Goal: Information Seeking & Learning: Learn about a topic

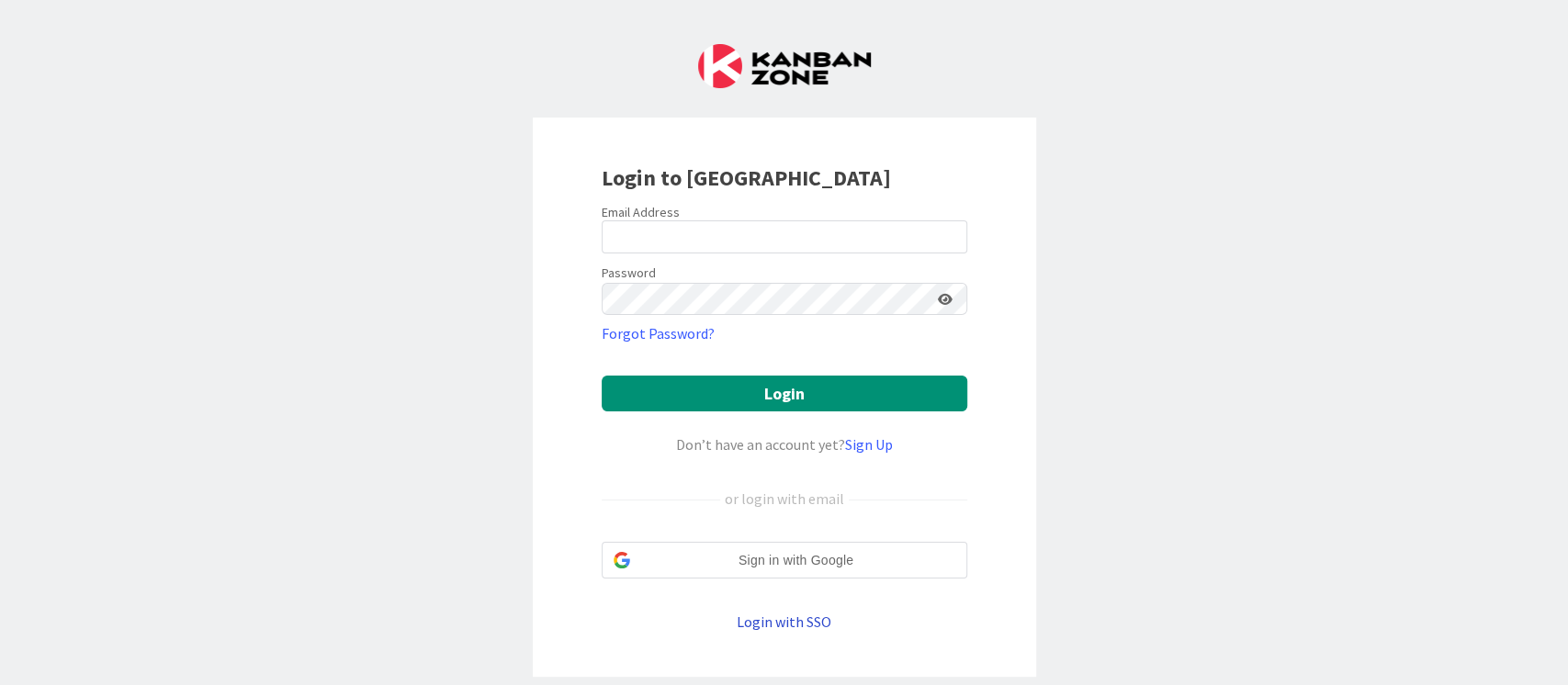
click at [771, 622] on link "Login with SSO" at bounding box center [784, 621] width 95 height 18
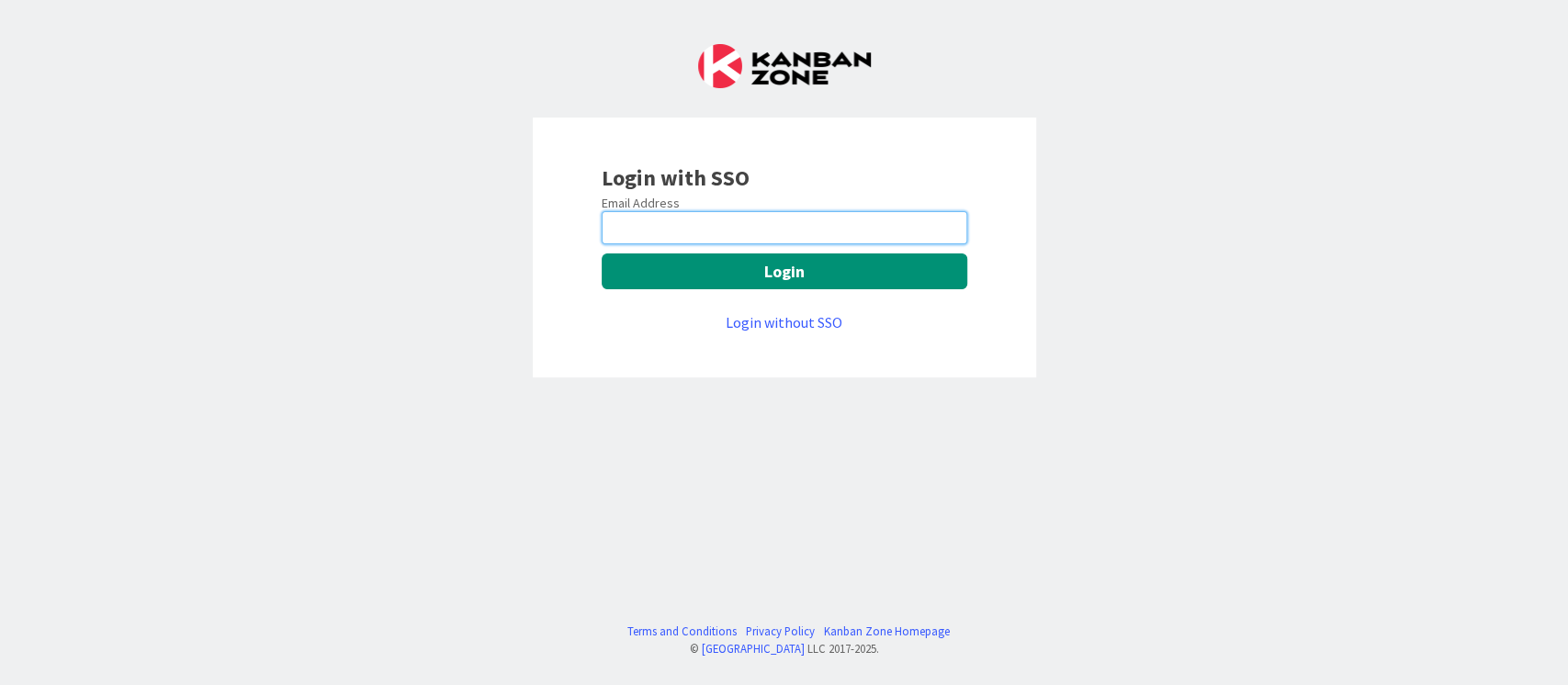
click at [693, 228] on input "email" at bounding box center [784, 227] width 366 height 33
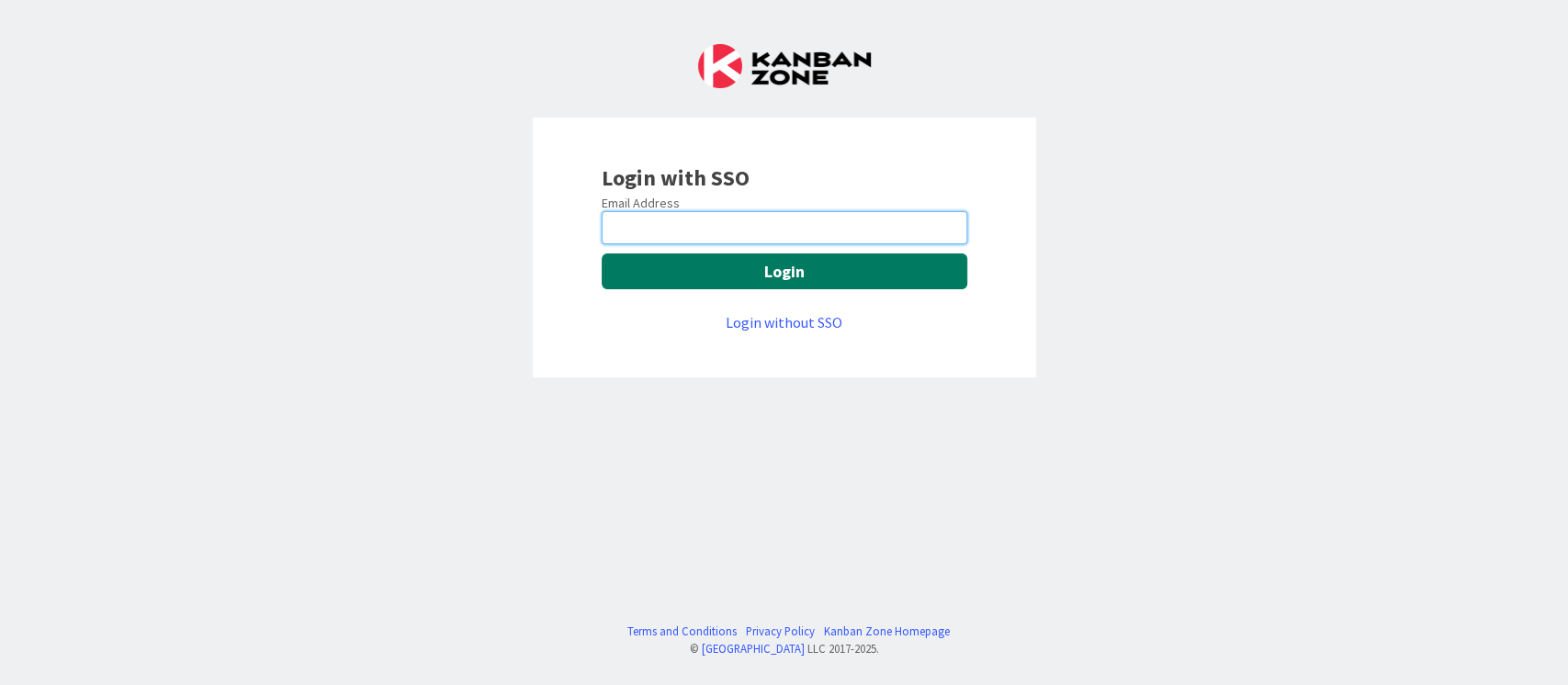
type input "[PERSON_NAME][EMAIL_ADDRESS][DOMAIN_NAME]"
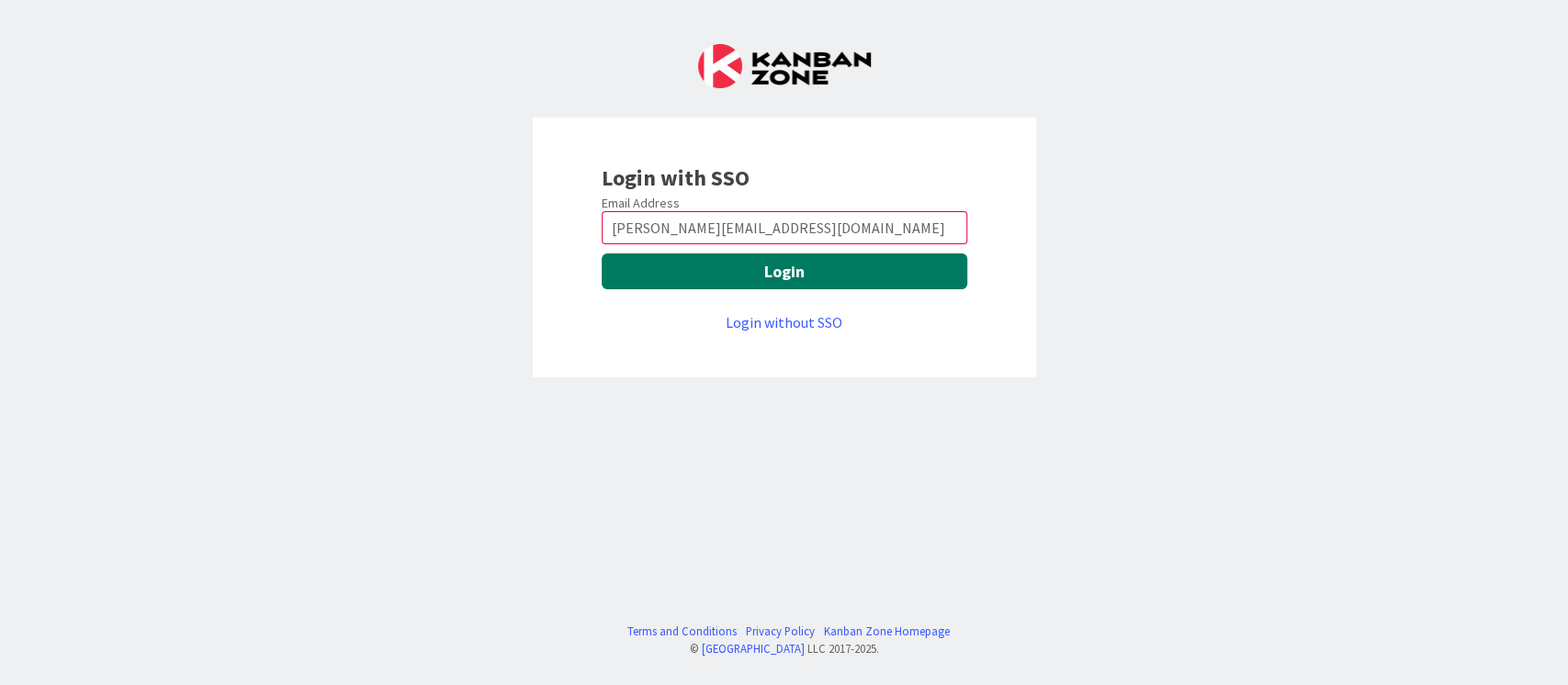
click at [750, 280] on button "Login" at bounding box center [784, 272] width 366 height 36
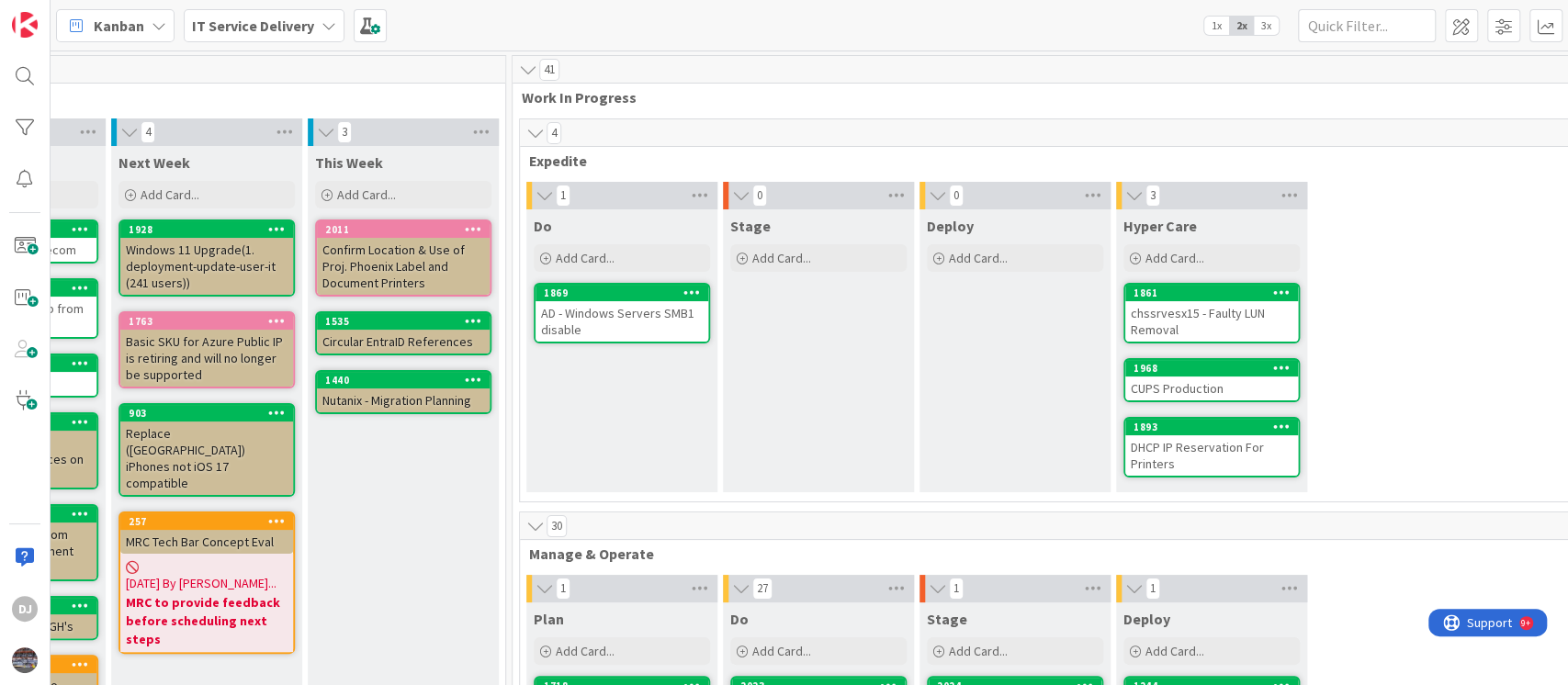
scroll to position [0, 566]
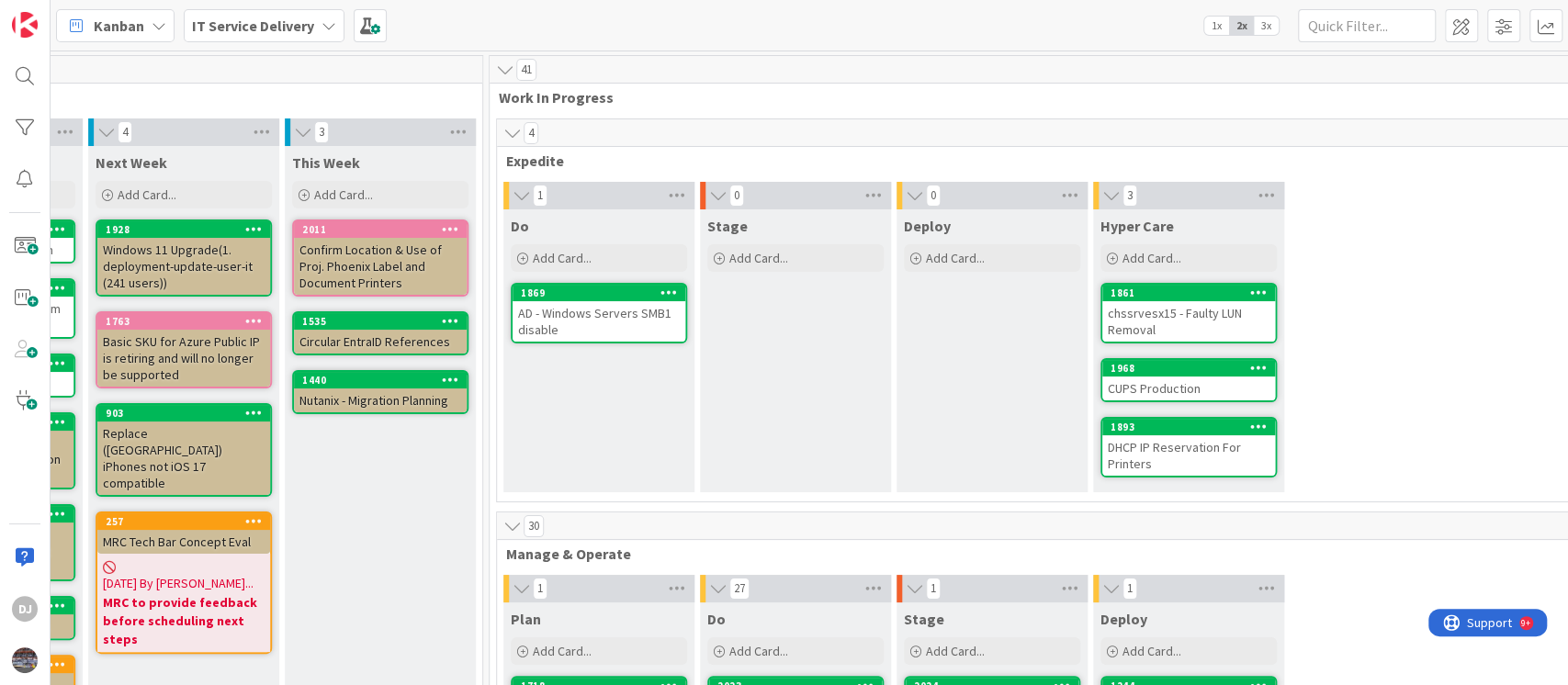
click at [1147, 327] on div "chssrvesx15 - Faulty LUN Removal" at bounding box center [1189, 321] width 173 height 41
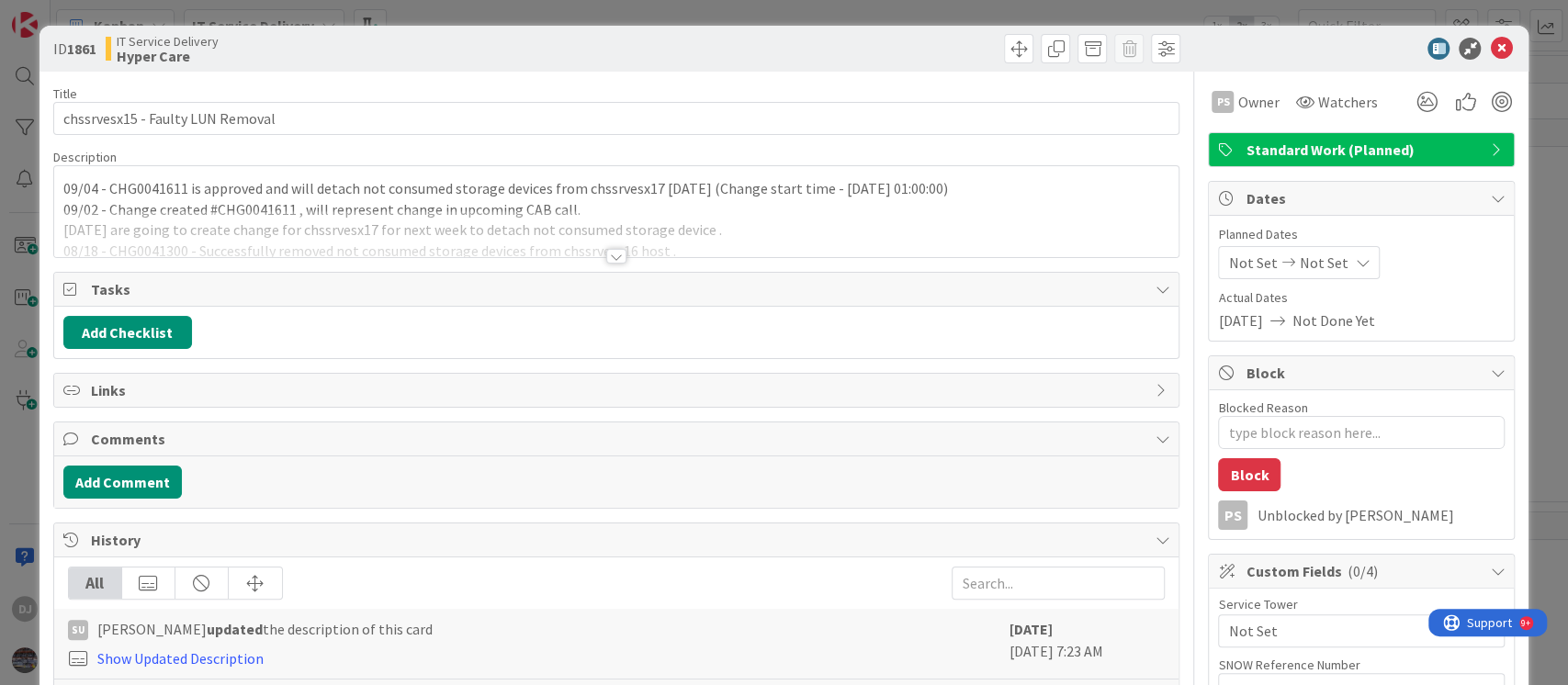
click at [635, 252] on div at bounding box center [617, 233] width 1125 height 47
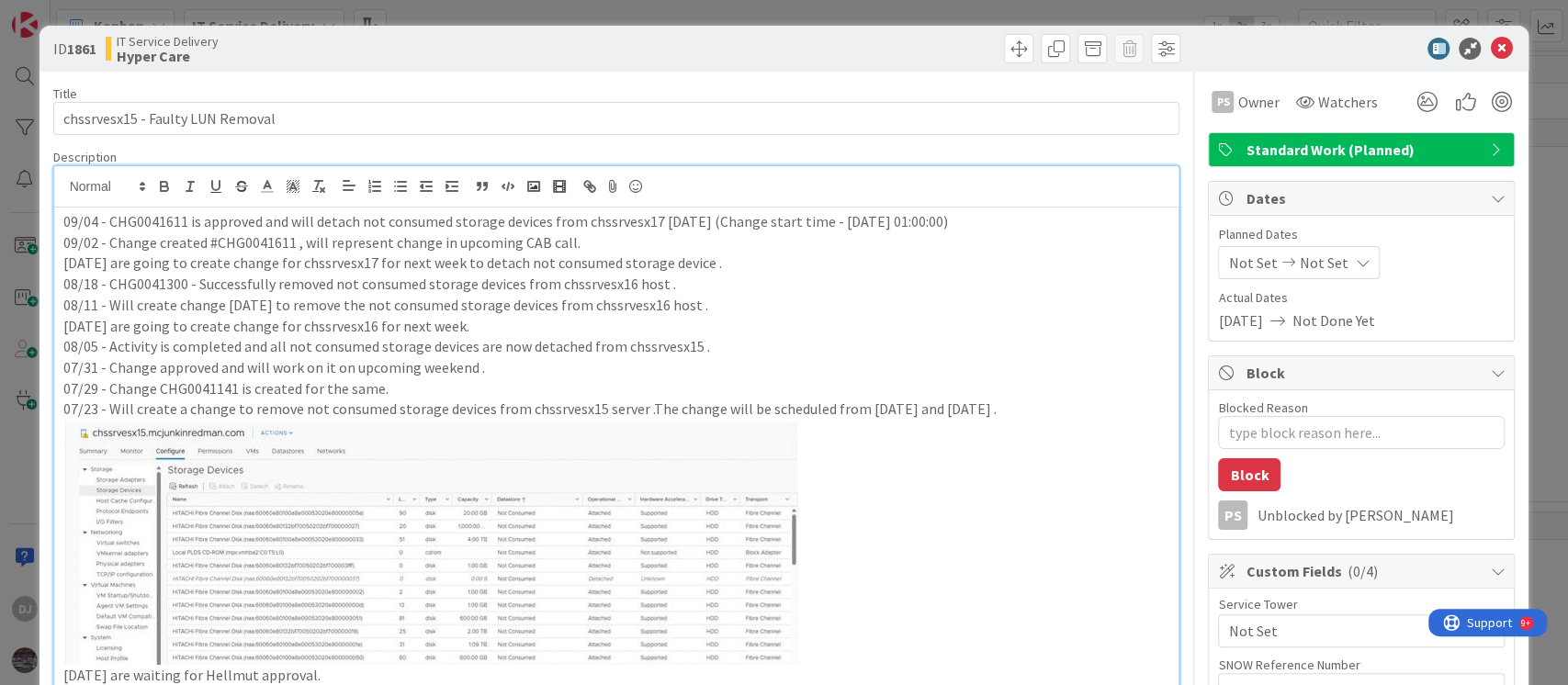
click at [61, 220] on div "09/04 - CHG0041611 is approved and will detach not consumed storage devices fro…" at bounding box center [617, 612] width 1125 height 810
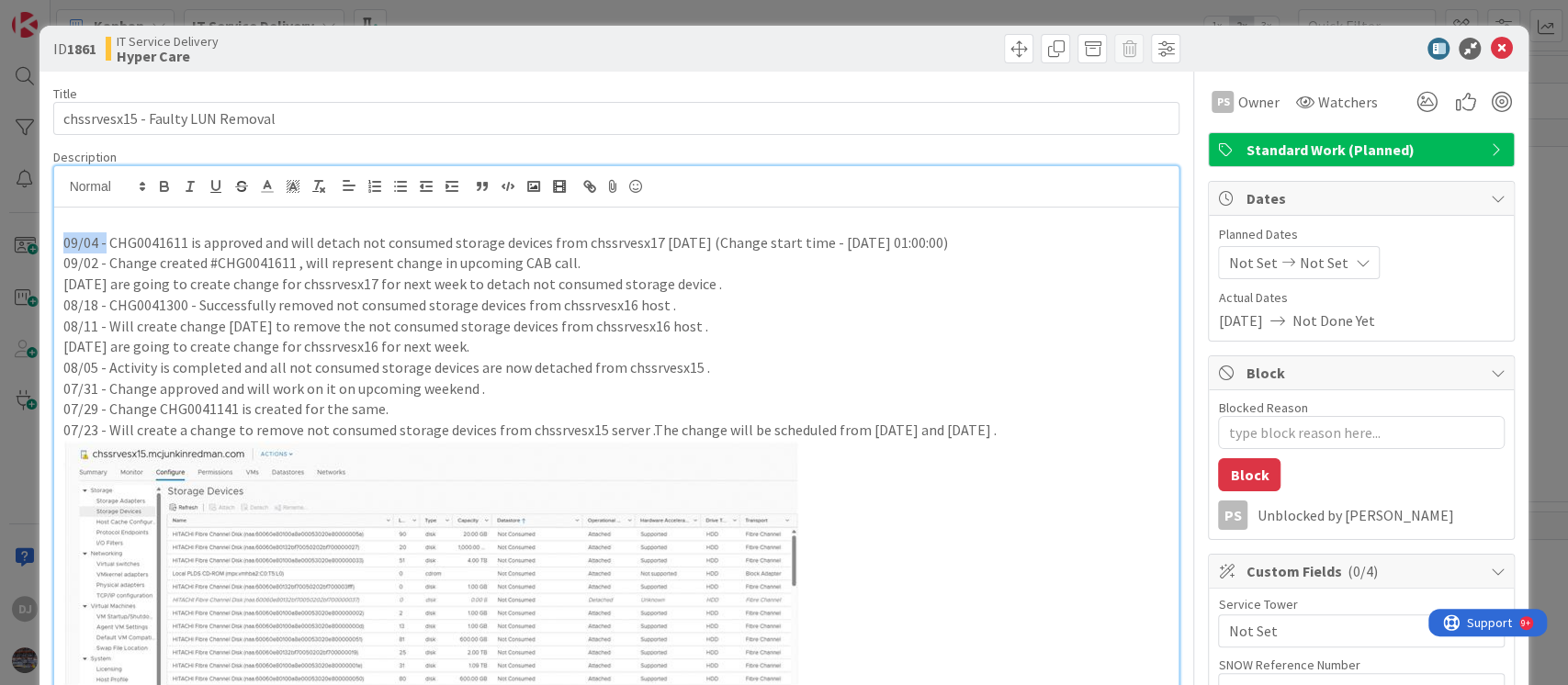
drag, startPoint x: 104, startPoint y: 244, endPoint x: 51, endPoint y: 240, distance: 53.2
copy p "09/04 -"
click at [99, 218] on p at bounding box center [617, 221] width 1107 height 21
paste div
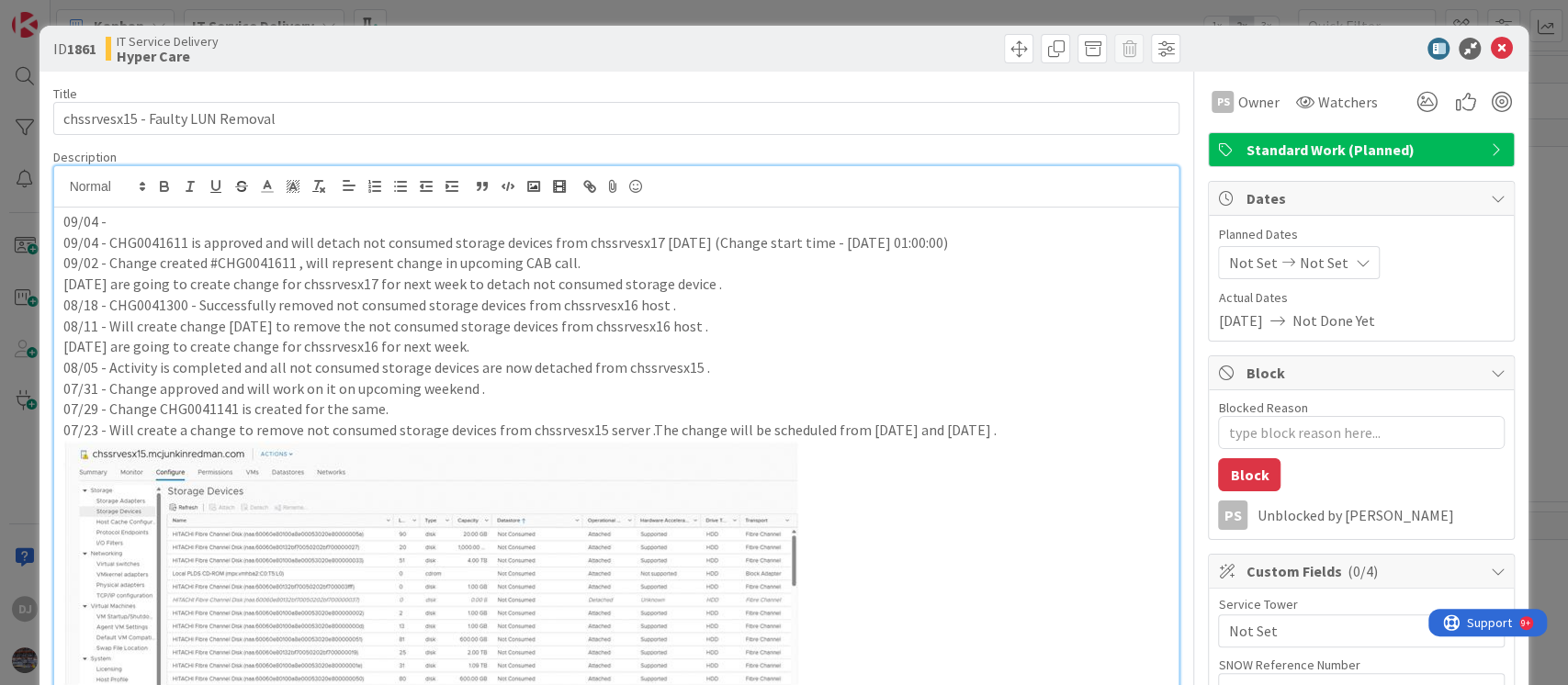
click at [95, 218] on p "09/04 -" at bounding box center [617, 221] width 1107 height 21
type textarea "x"
drag, startPoint x: 105, startPoint y: 245, endPoint x: 397, endPoint y: 240, distance: 292.0
click at [397, 240] on p "09/04 - CHG0041611 is approved and will detach not consumed storage devices fro…" at bounding box center [617, 243] width 1107 height 21
click at [164, 221] on p "09/05 -" at bounding box center [617, 221] width 1107 height 21
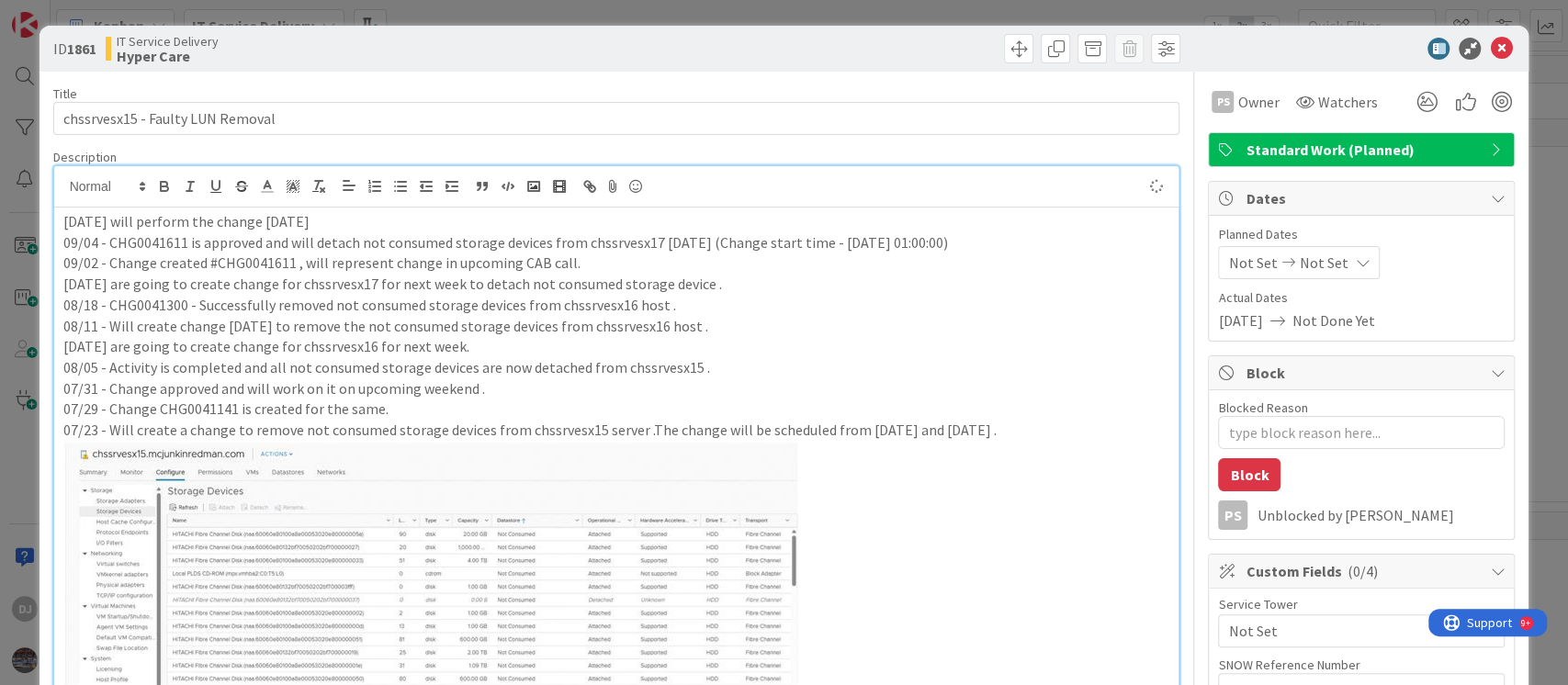
click at [143, 249] on p "09/04 - CHG0041611 is approved and will detach not consumed storage devices fro…" at bounding box center [617, 243] width 1107 height 21
copy p "CHG0041611"
click at [227, 224] on p "[DATE] will perform the change [DATE]" at bounding box center [617, 221] width 1107 height 21
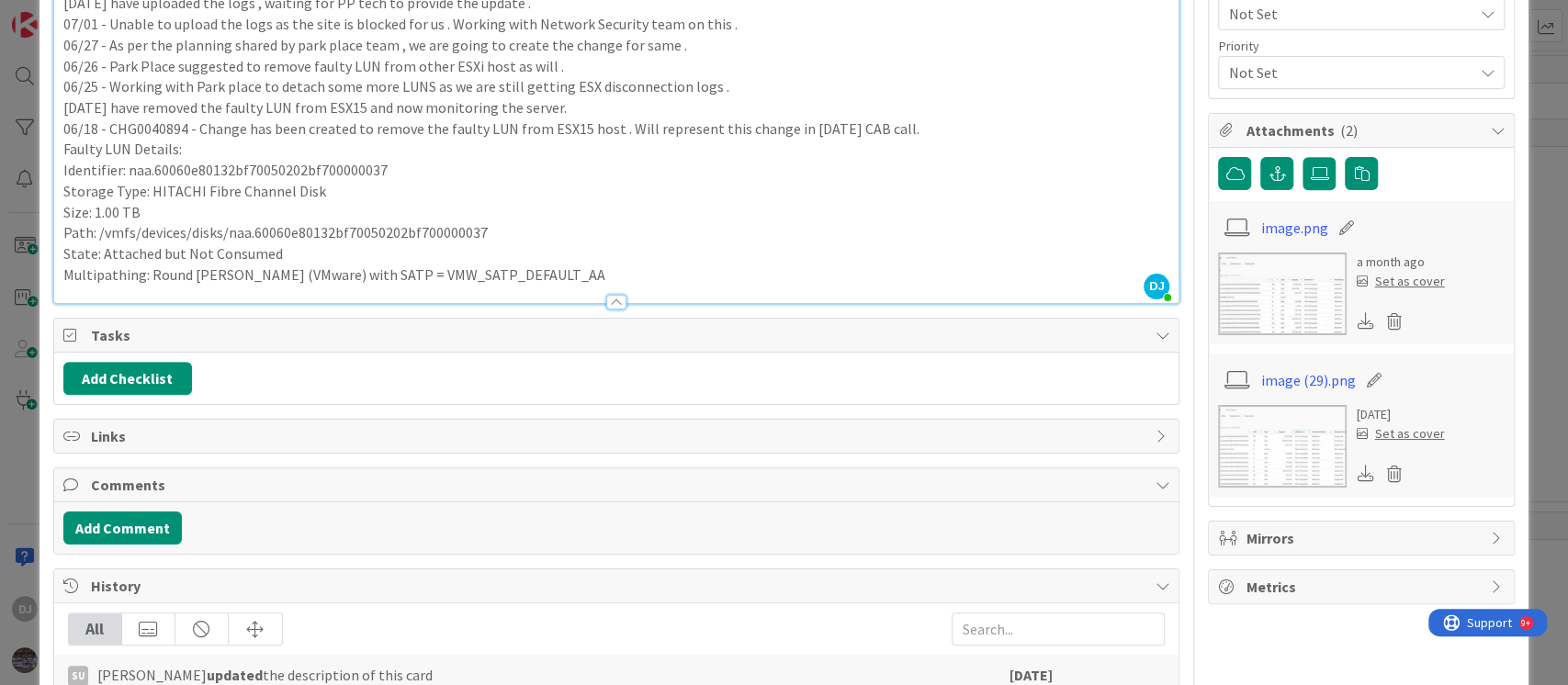
type textarea "x"
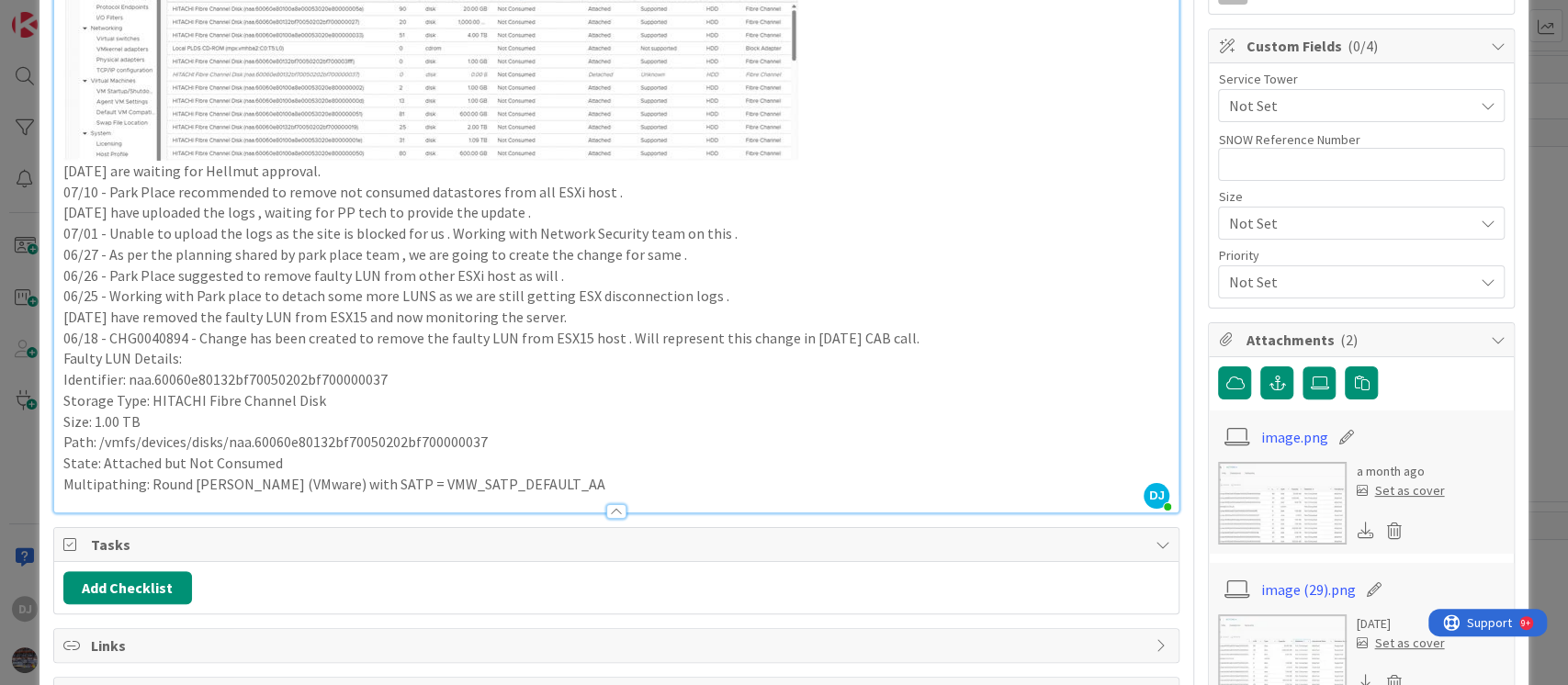
scroll to position [489, 0]
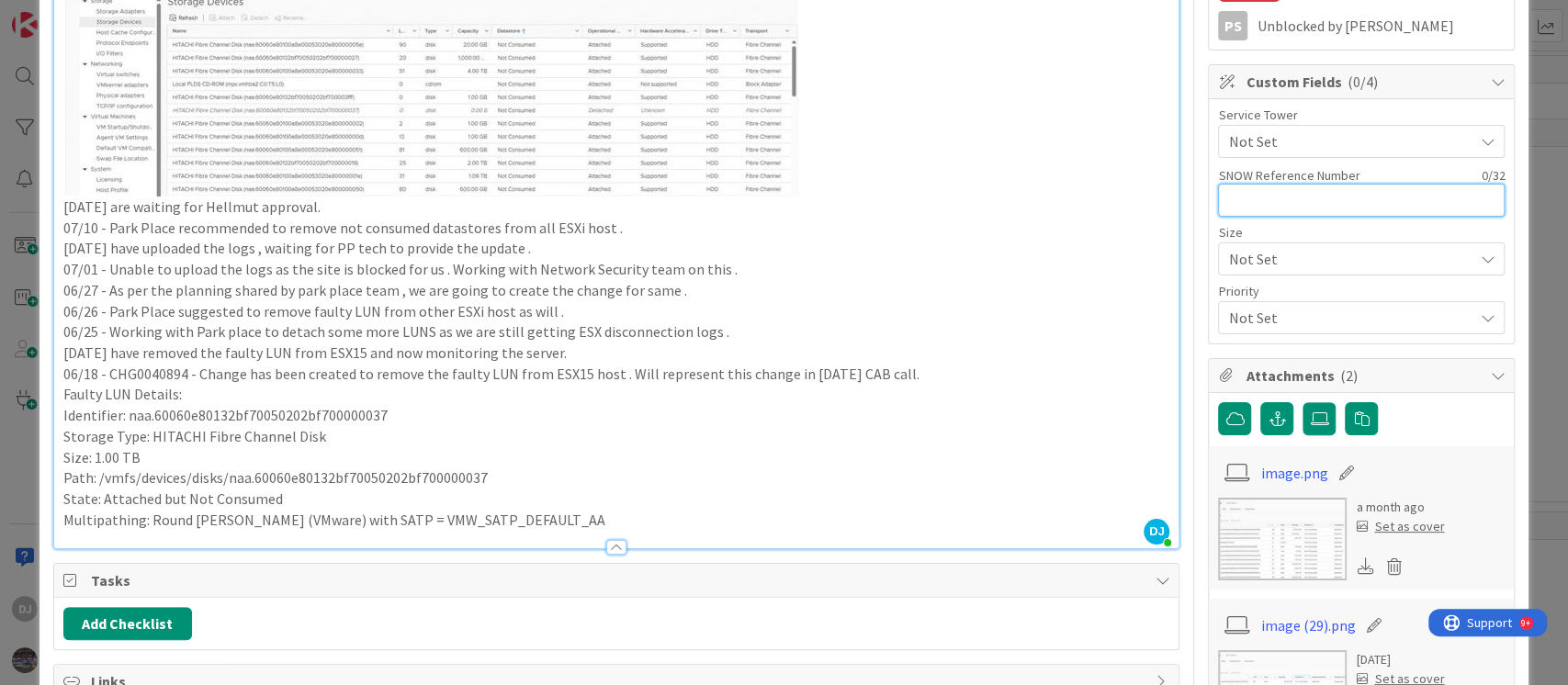
click at [1266, 195] on input "text" at bounding box center [1362, 200] width 287 height 33
paste input "CHG0041611"
type input "CHG0041611"
type textarea "x"
type input "CHG0041611"
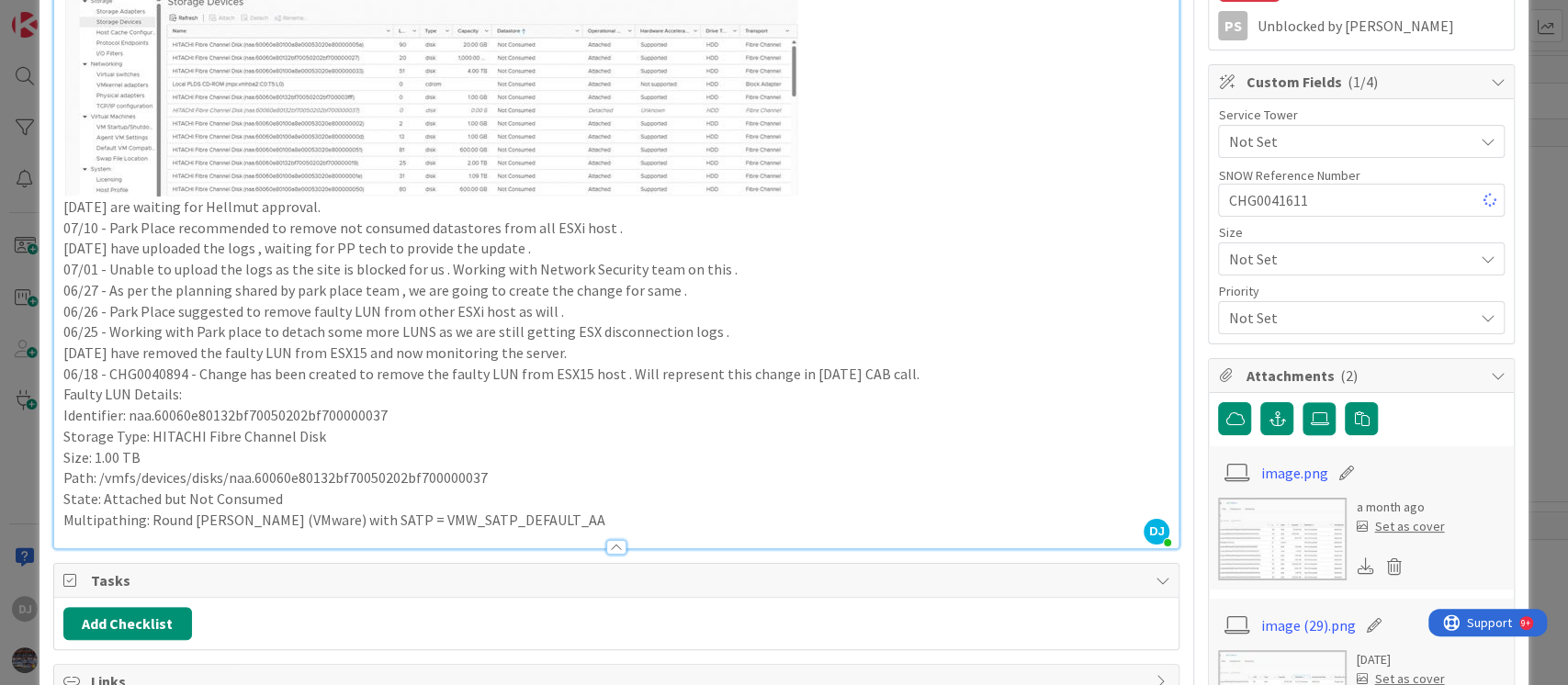
click at [904, 262] on p "07/01 - Unable to upload the logs as the site is blocked for us . Working with …" at bounding box center [617, 270] width 1107 height 21
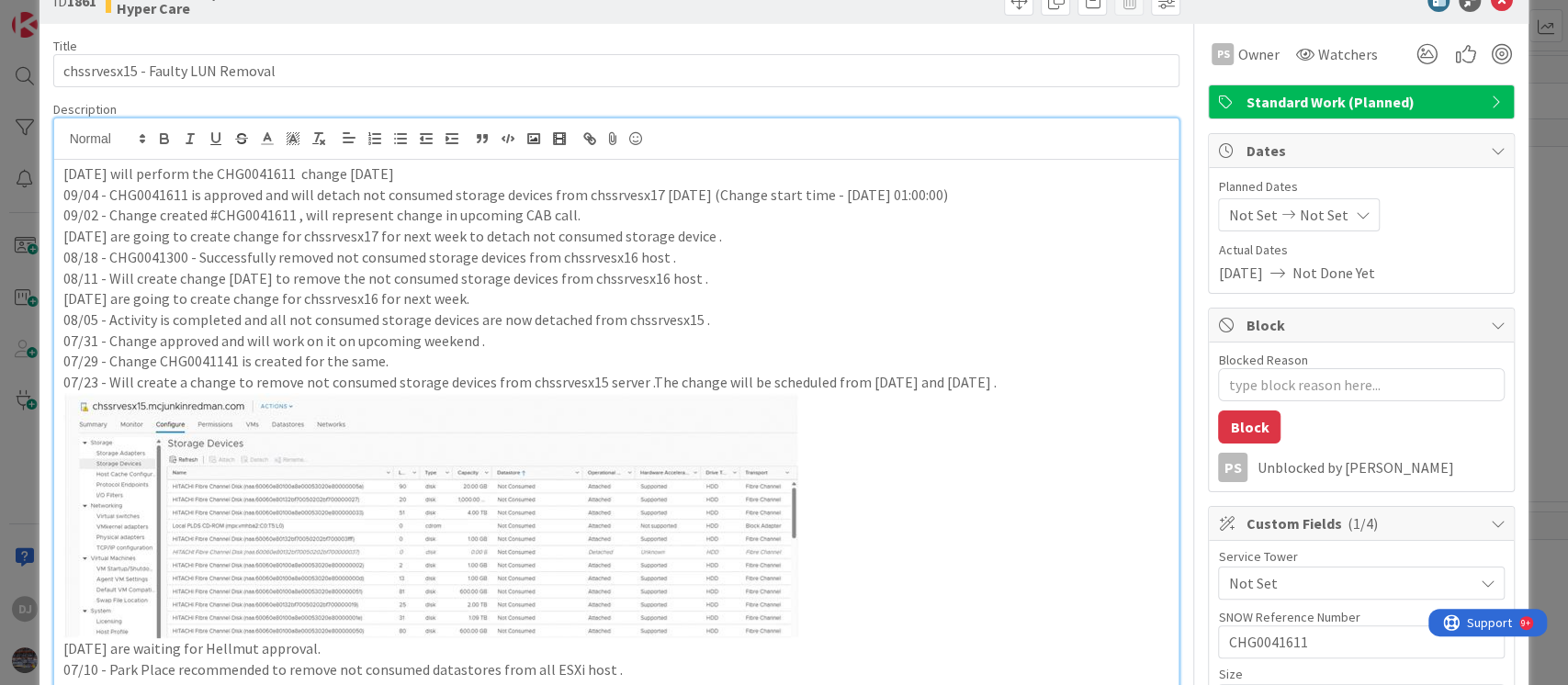
scroll to position [0, 0]
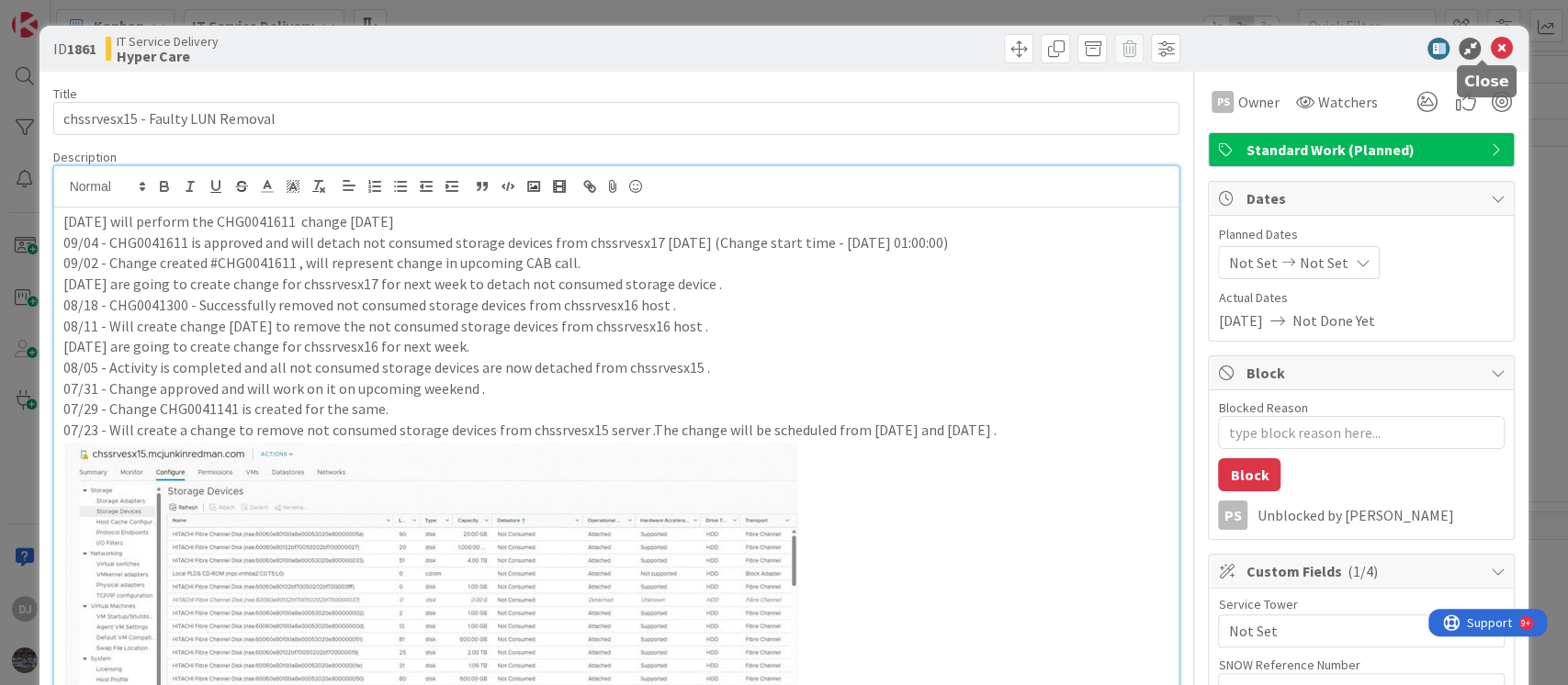
click at [1490, 48] on icon at bounding box center [1501, 48] width 22 height 22
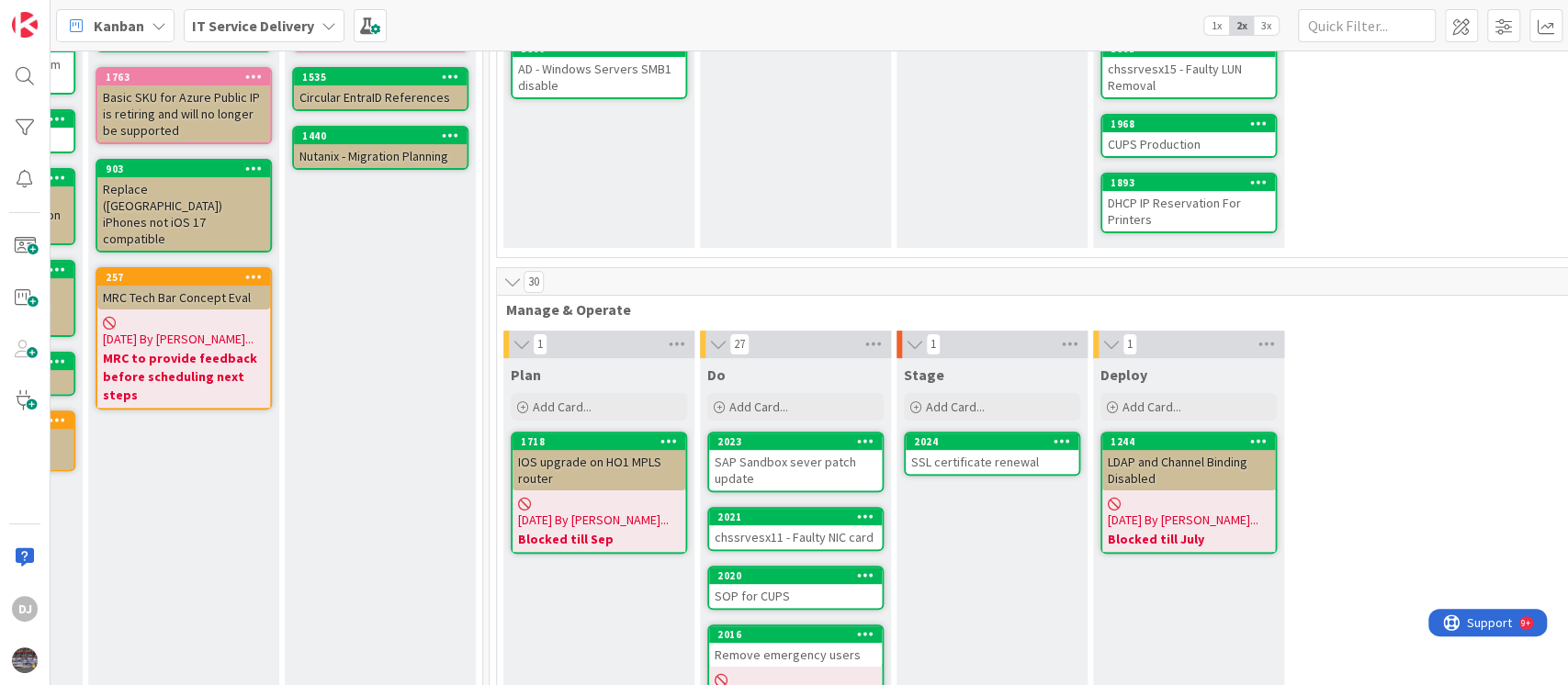
scroll to position [368, 566]
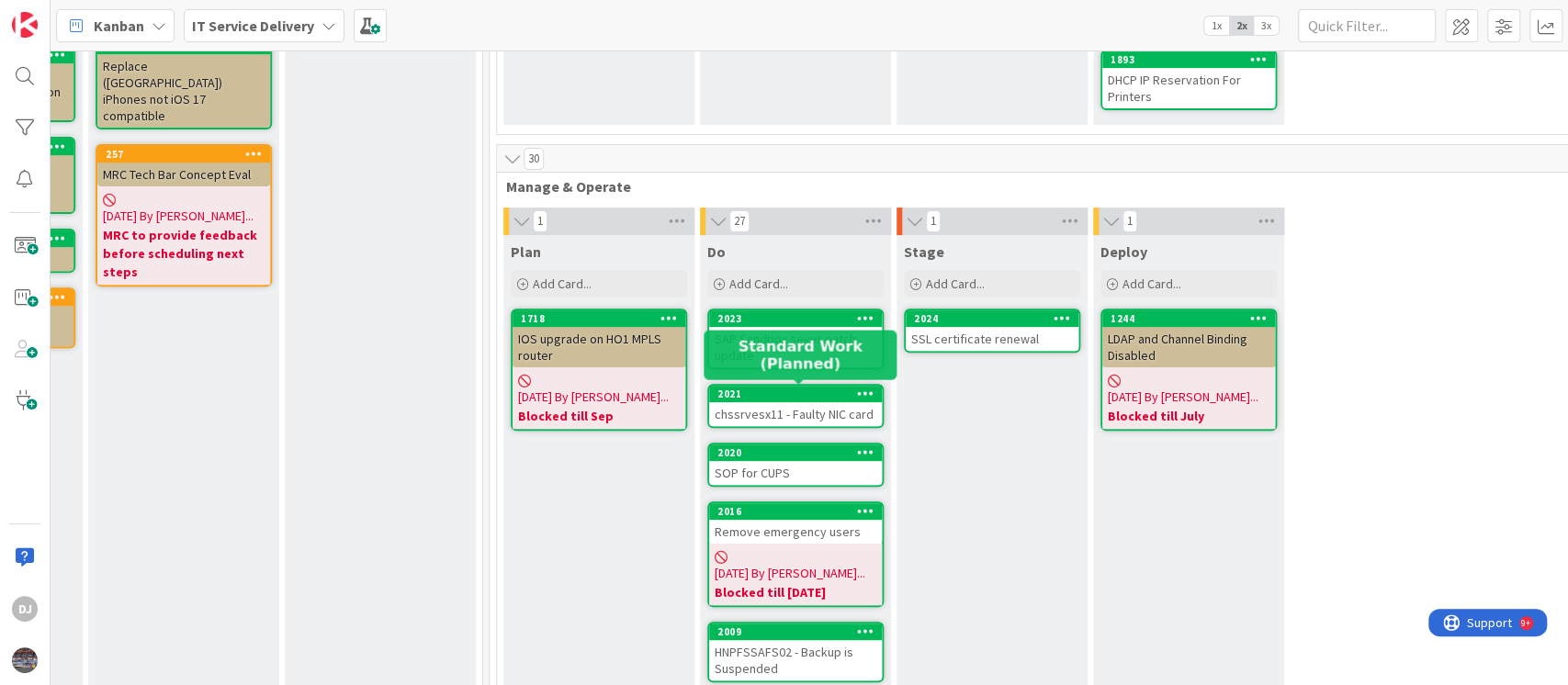
click at [823, 395] on div "2021" at bounding box center [799, 394] width 164 height 13
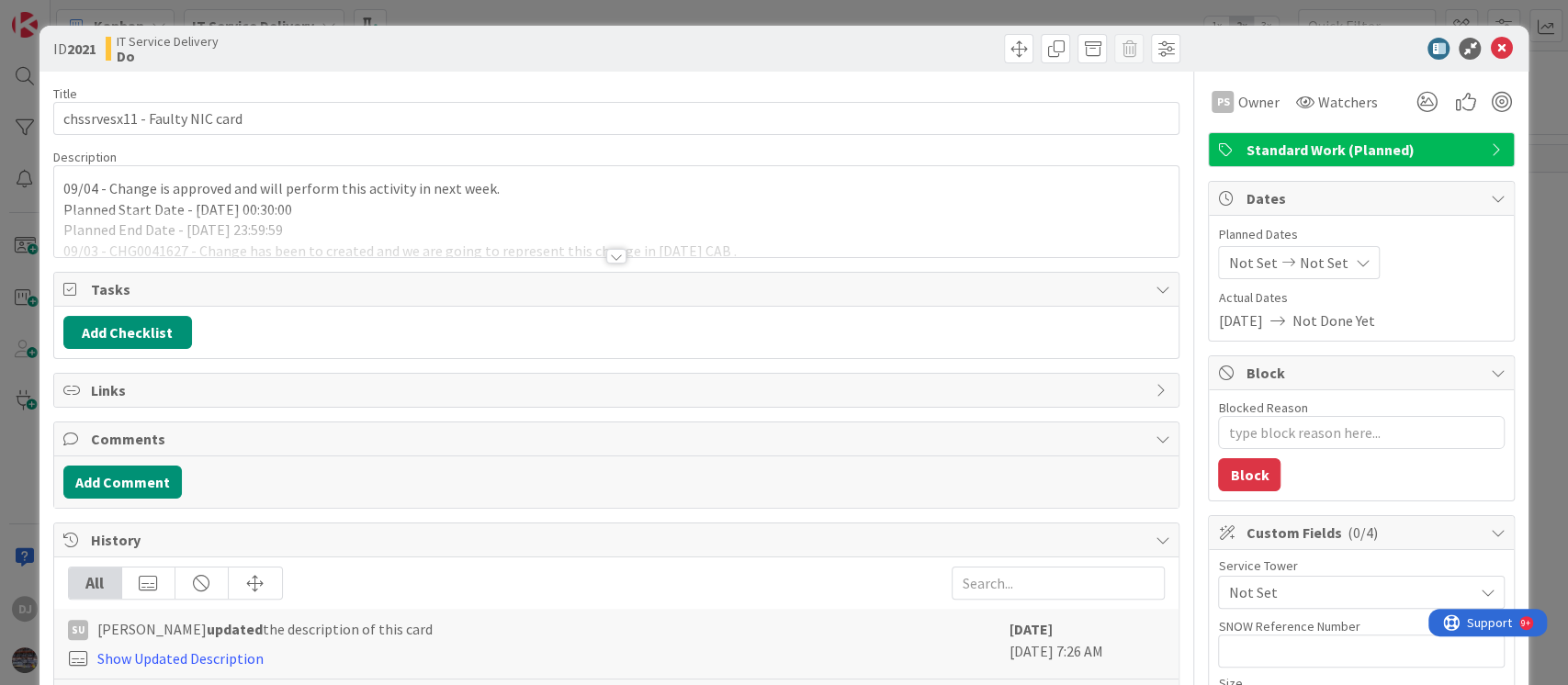
click at [632, 255] on div at bounding box center [617, 233] width 1125 height 47
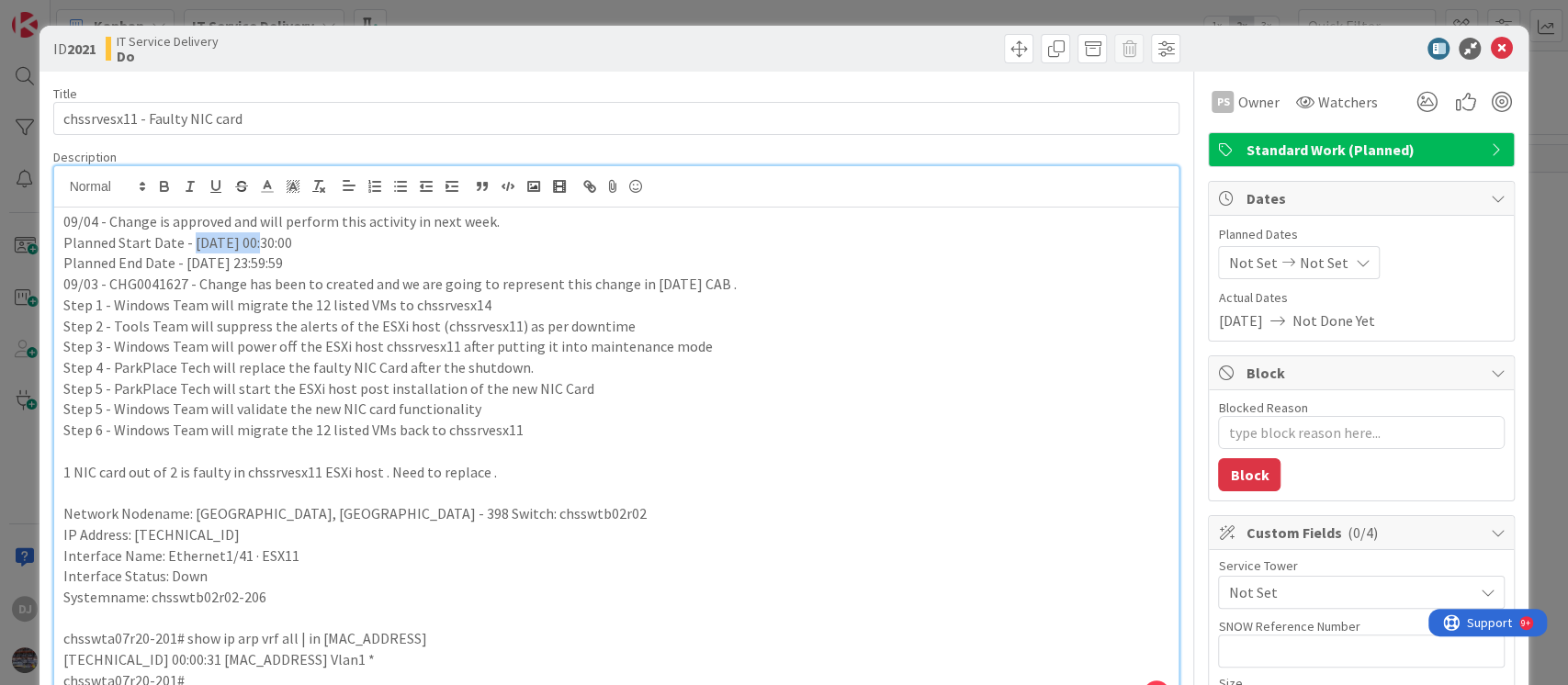
drag, startPoint x: 255, startPoint y: 240, endPoint x: 187, endPoint y: 244, distance: 68.1
click at [187, 244] on p "Planned Start Date - [DATE] 00:30:00" at bounding box center [617, 243] width 1107 height 21
click at [61, 223] on div "09/04 - Change is approved and will perform this activity in next week. Planned…" at bounding box center [617, 458] width 1125 height 503
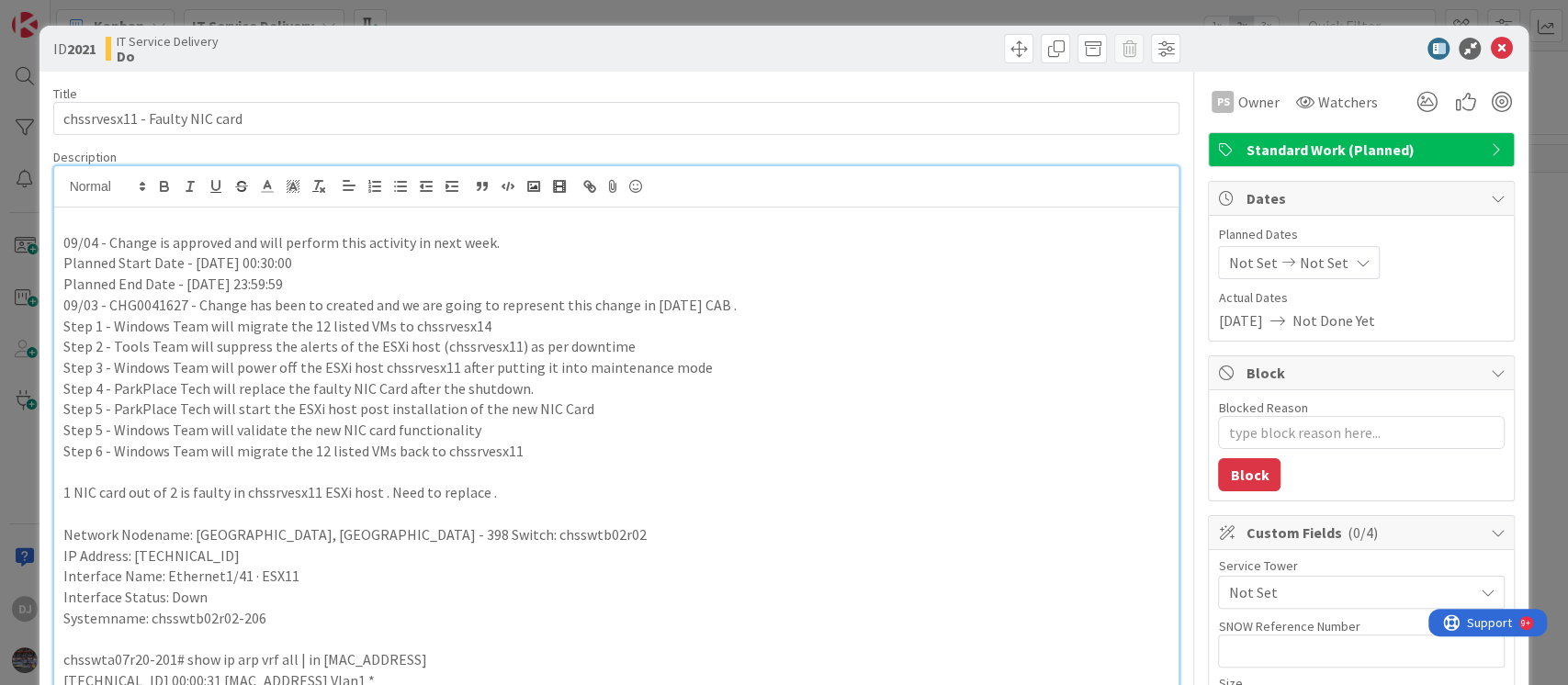
type textarea "x"
click at [879, 15] on div "ID 2021 IT Service Delivery Do Title 30 / 128 chssrvesx11 - Faulty NIC card Des…" at bounding box center [784, 342] width 1568 height 685
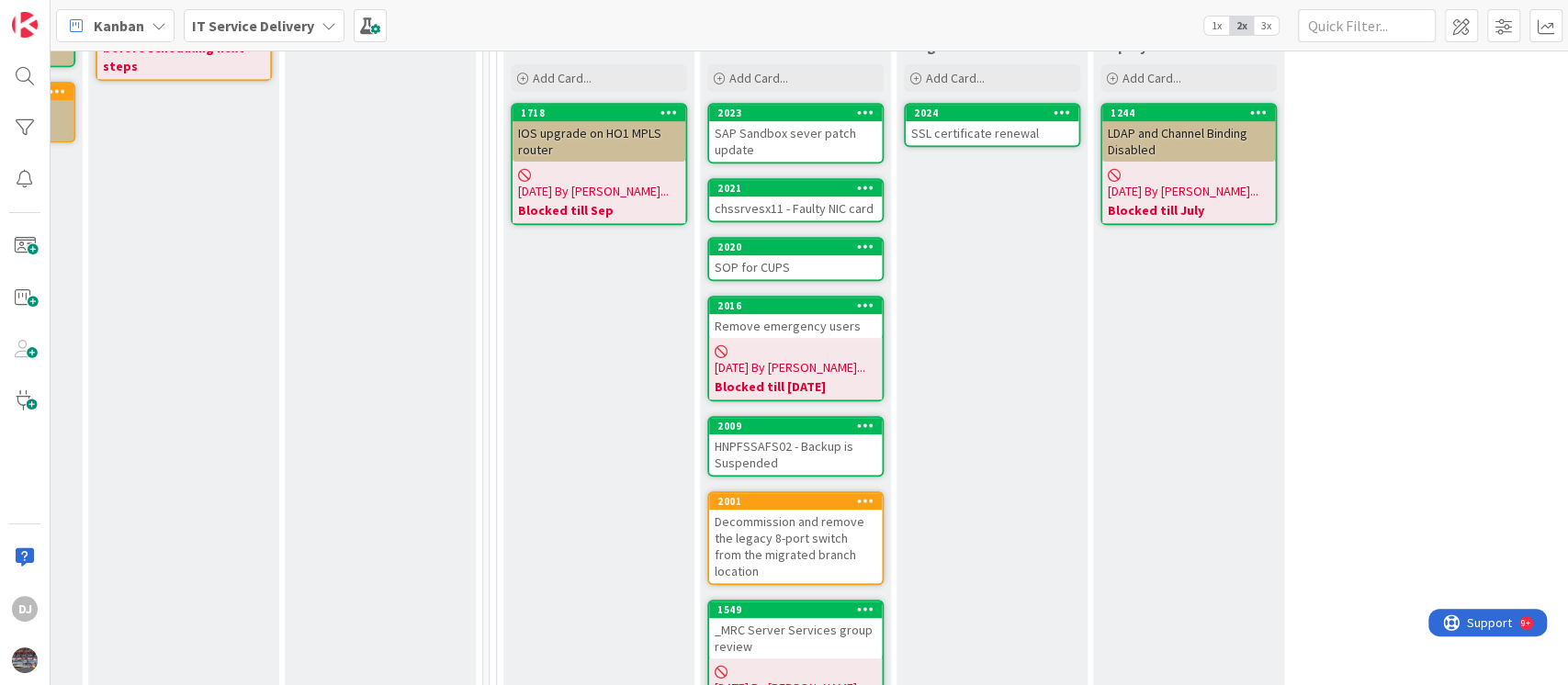
scroll to position [612, 566]
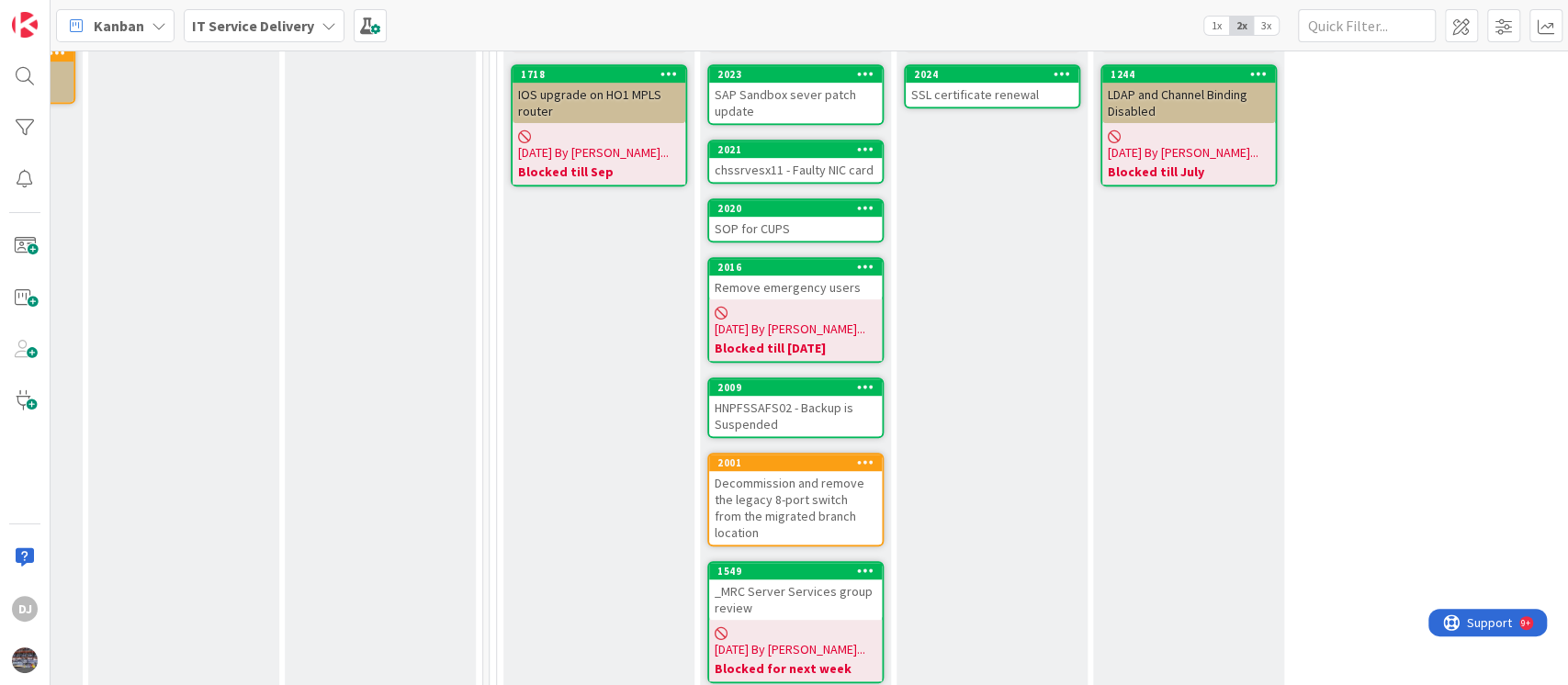
click at [814, 401] on div "HNPFSSAFS02 - Backup is Suspended" at bounding box center [795, 416] width 173 height 41
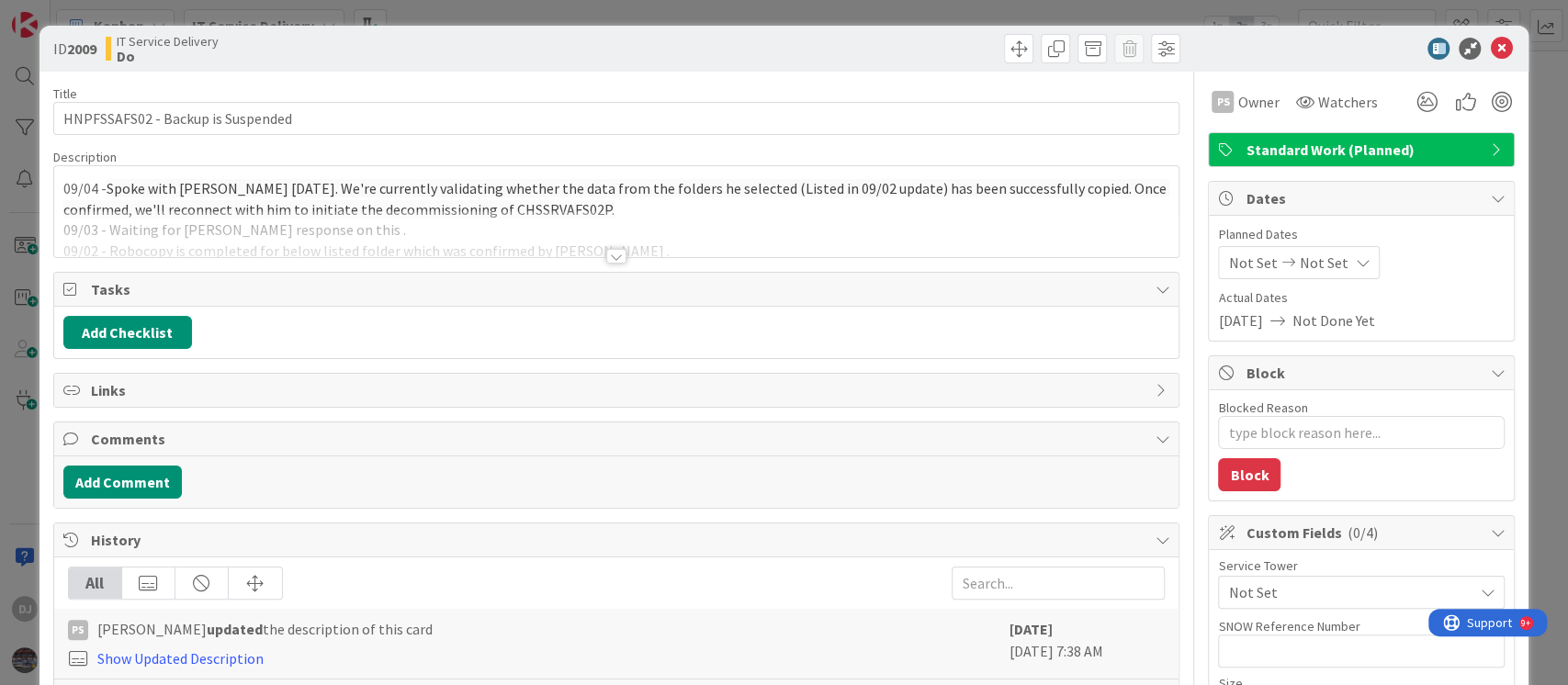
click at [717, 244] on div at bounding box center [617, 233] width 1125 height 47
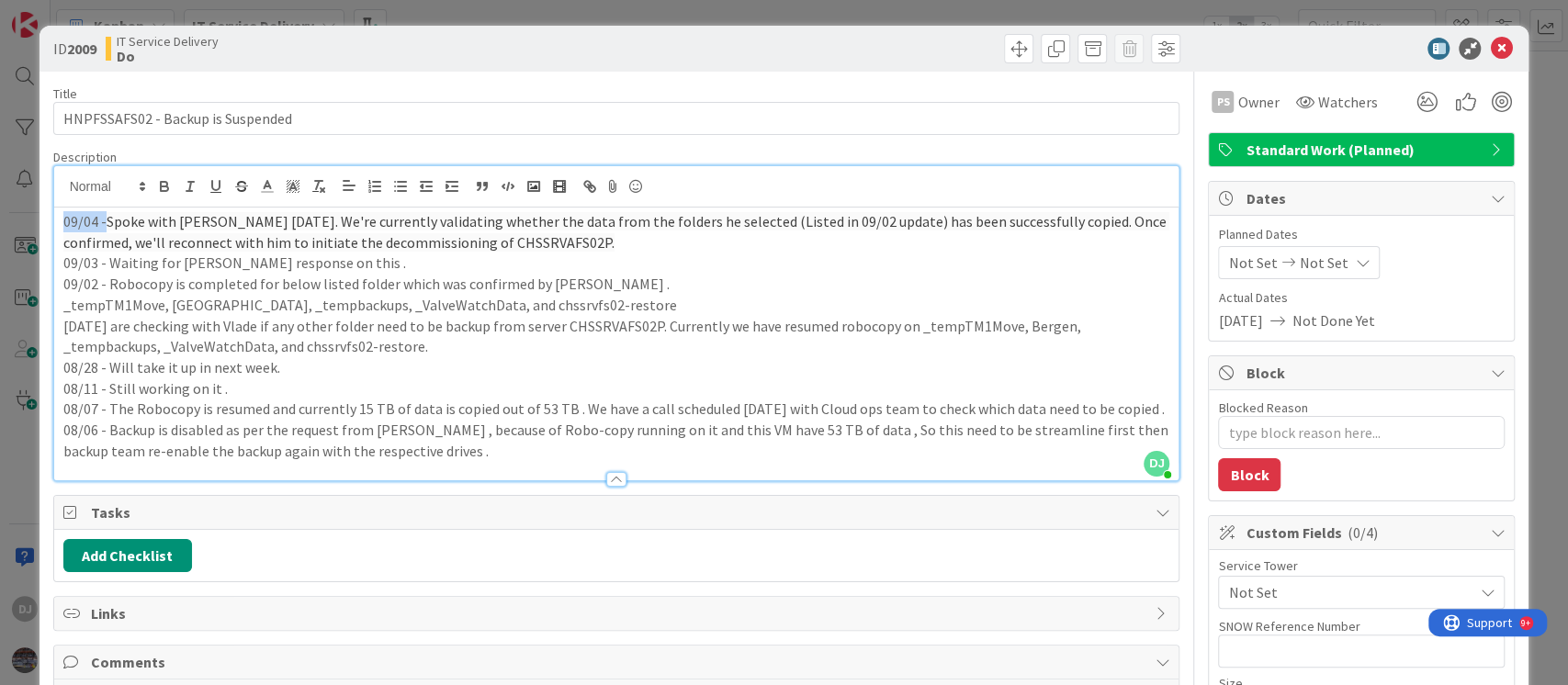
drag, startPoint x: 105, startPoint y: 222, endPoint x: 57, endPoint y: 216, distance: 48.4
click at [57, 216] on div "09/04 - Spoke with [PERSON_NAME] [DATE]. We're currently validating whether the…" at bounding box center [617, 343] width 1125 height 273
copy p "09/04 -"
click at [64, 218] on p "09/04 - Spoke with [PERSON_NAME] [DATE]. We're currently validating whether the…" at bounding box center [617, 232] width 1107 height 42
click at [571, 16] on div "ID 2009 IT Service Delivery Do Title 33 / 128 HNPFSSAFS02 - Backup is Suspended…" at bounding box center [784, 342] width 1568 height 685
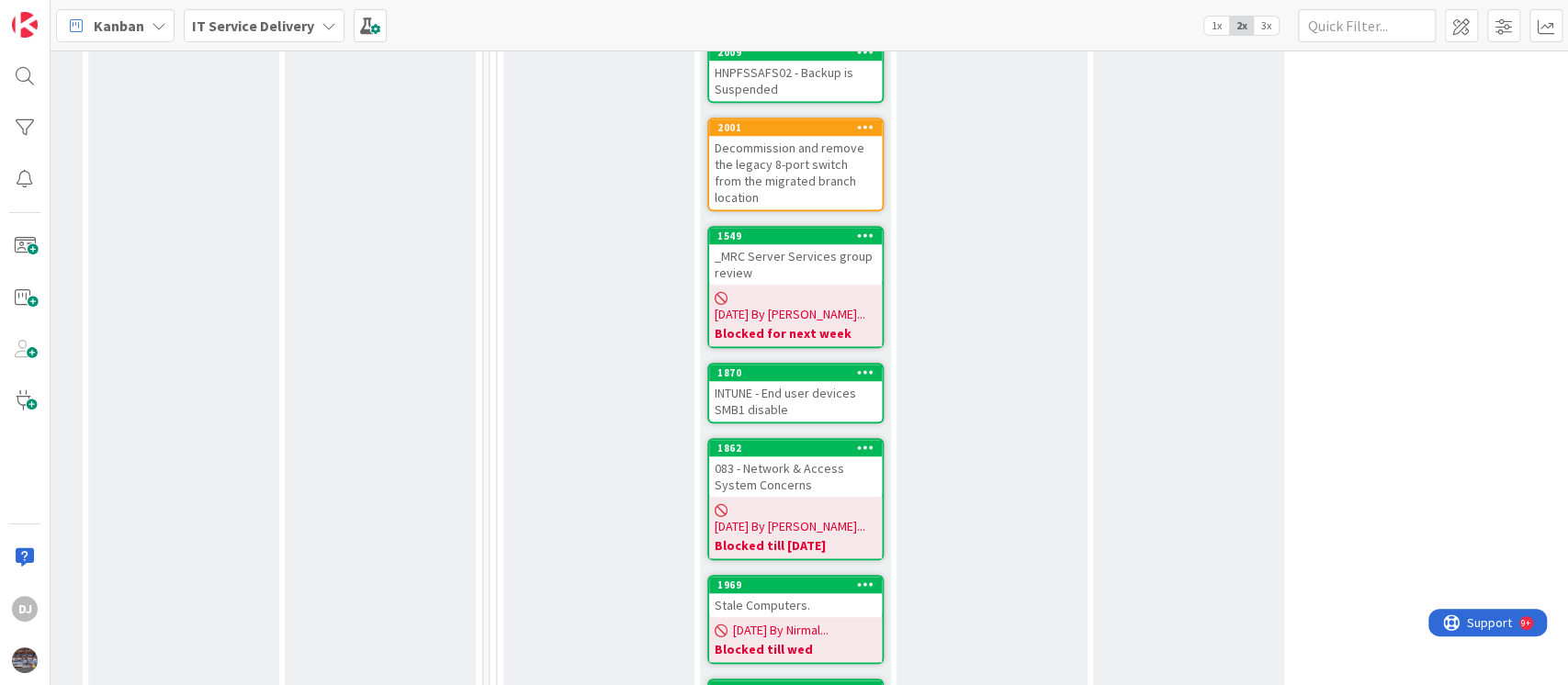
scroll to position [980, 566]
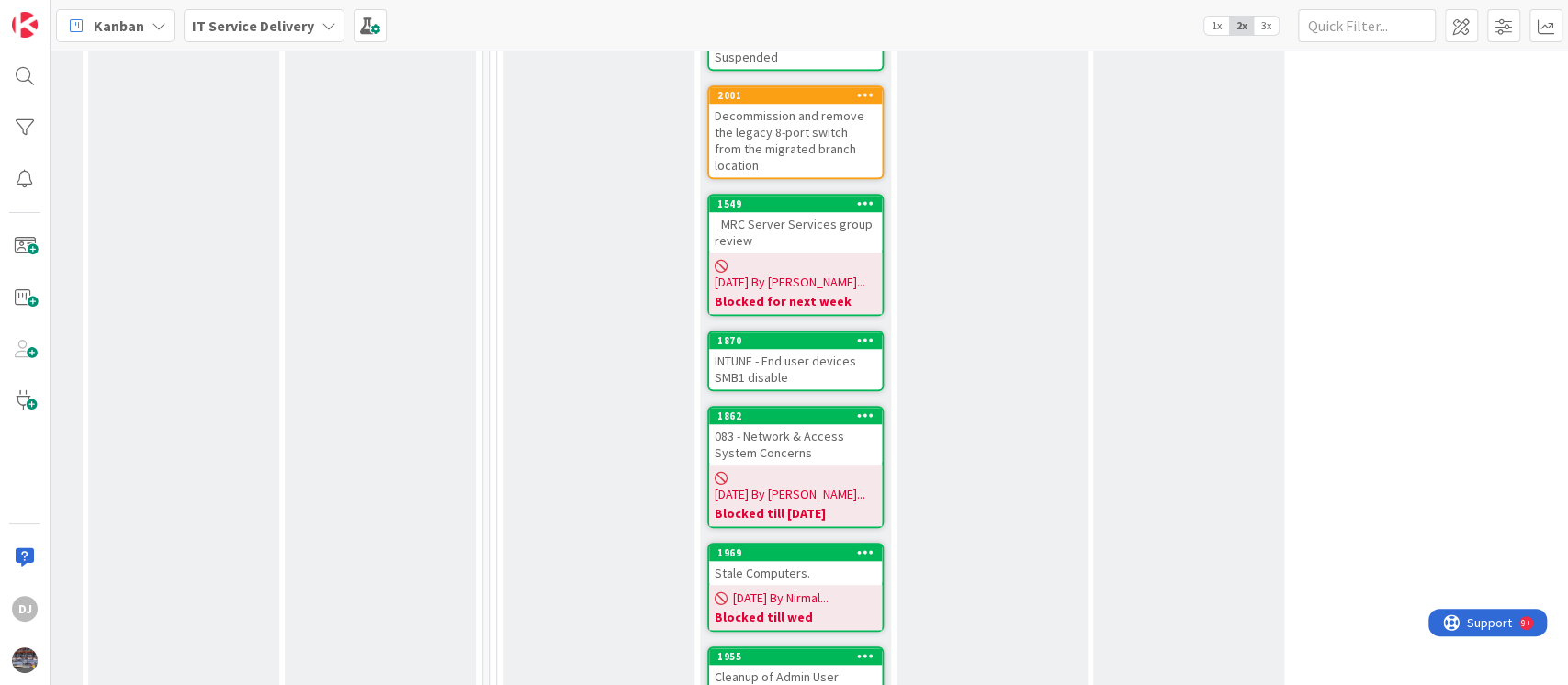
click at [823, 349] on div "INTUNE - End user devices SMB1 disable" at bounding box center [795, 369] width 173 height 41
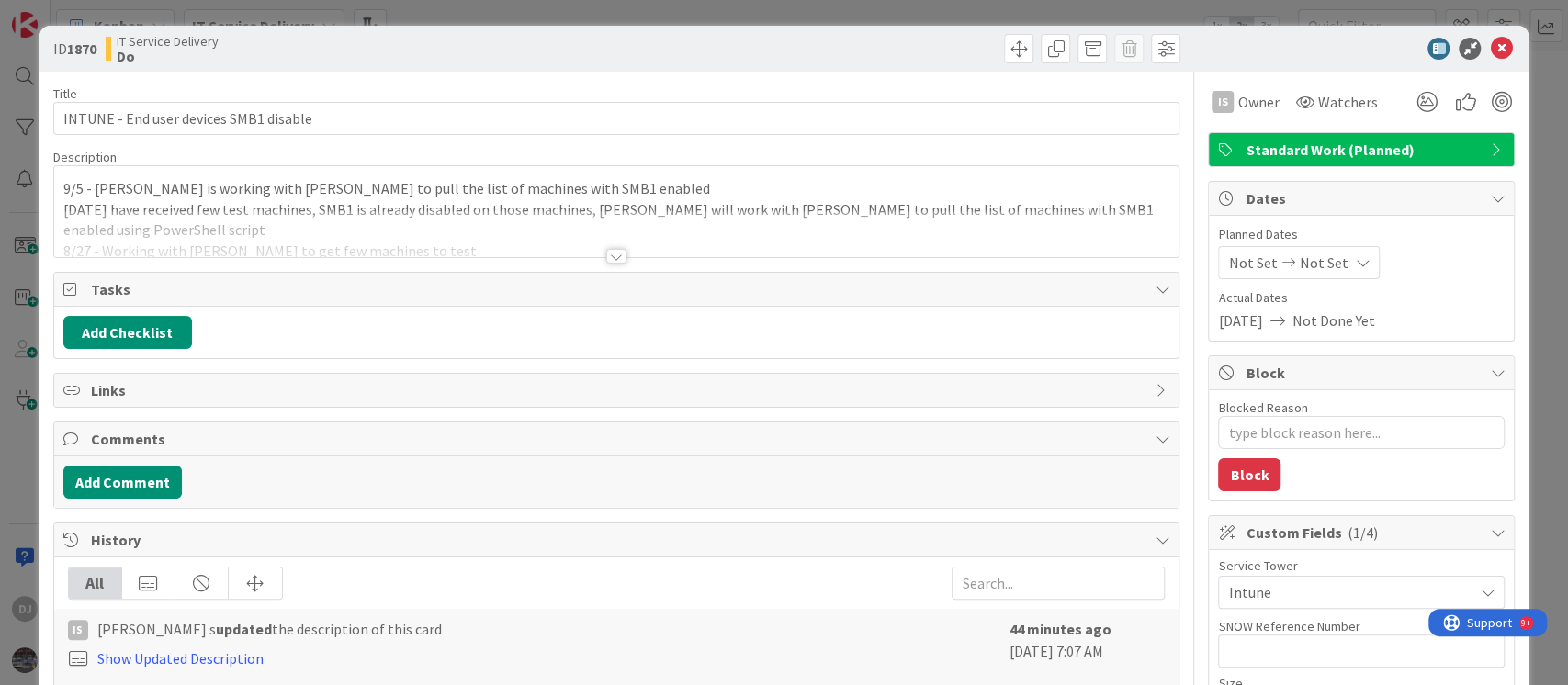
type textarea "x"
click at [787, 15] on div "ID 1870 IT Service Delivery Do Title 38 / 128 INTUNE - End user devices SMB1 di…" at bounding box center [784, 342] width 1568 height 685
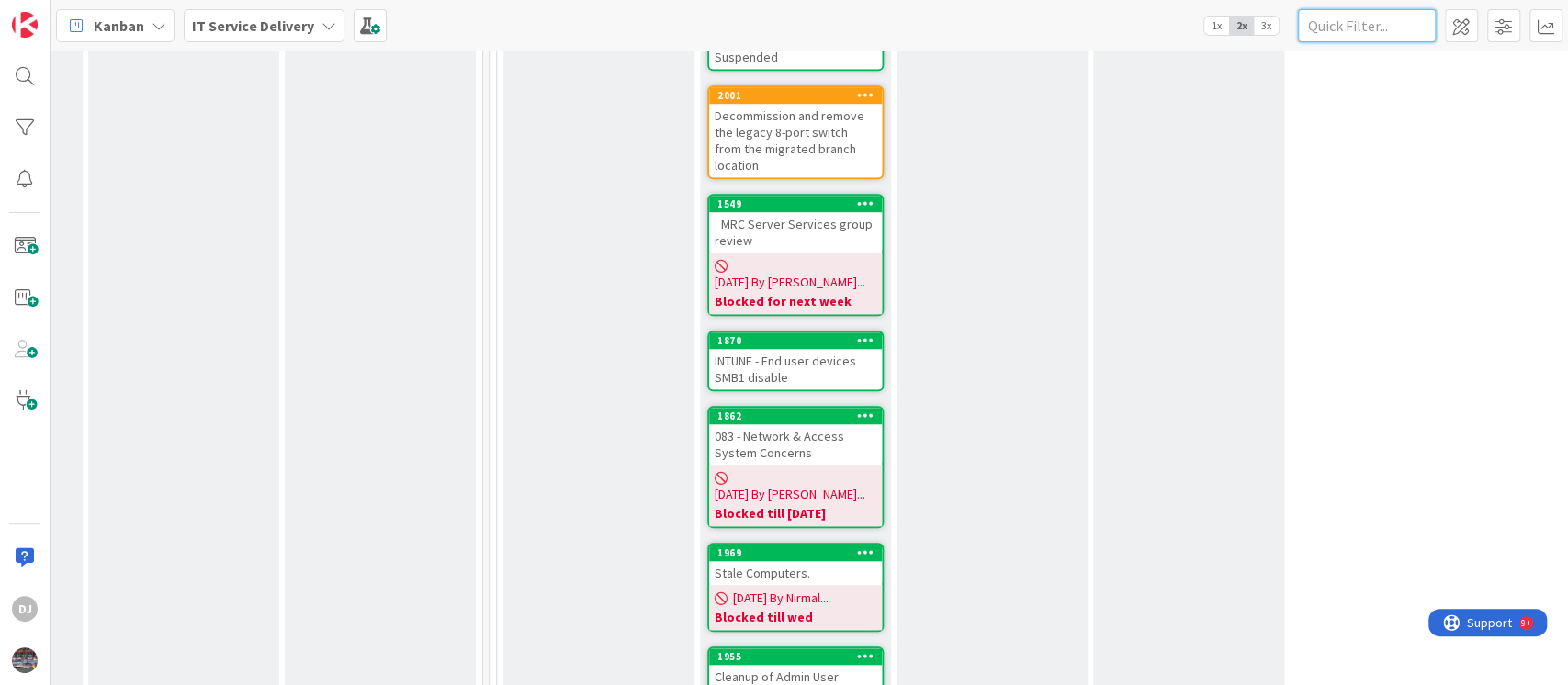
click at [1339, 36] on input "text" at bounding box center [1367, 26] width 138 height 33
type input "wintel"
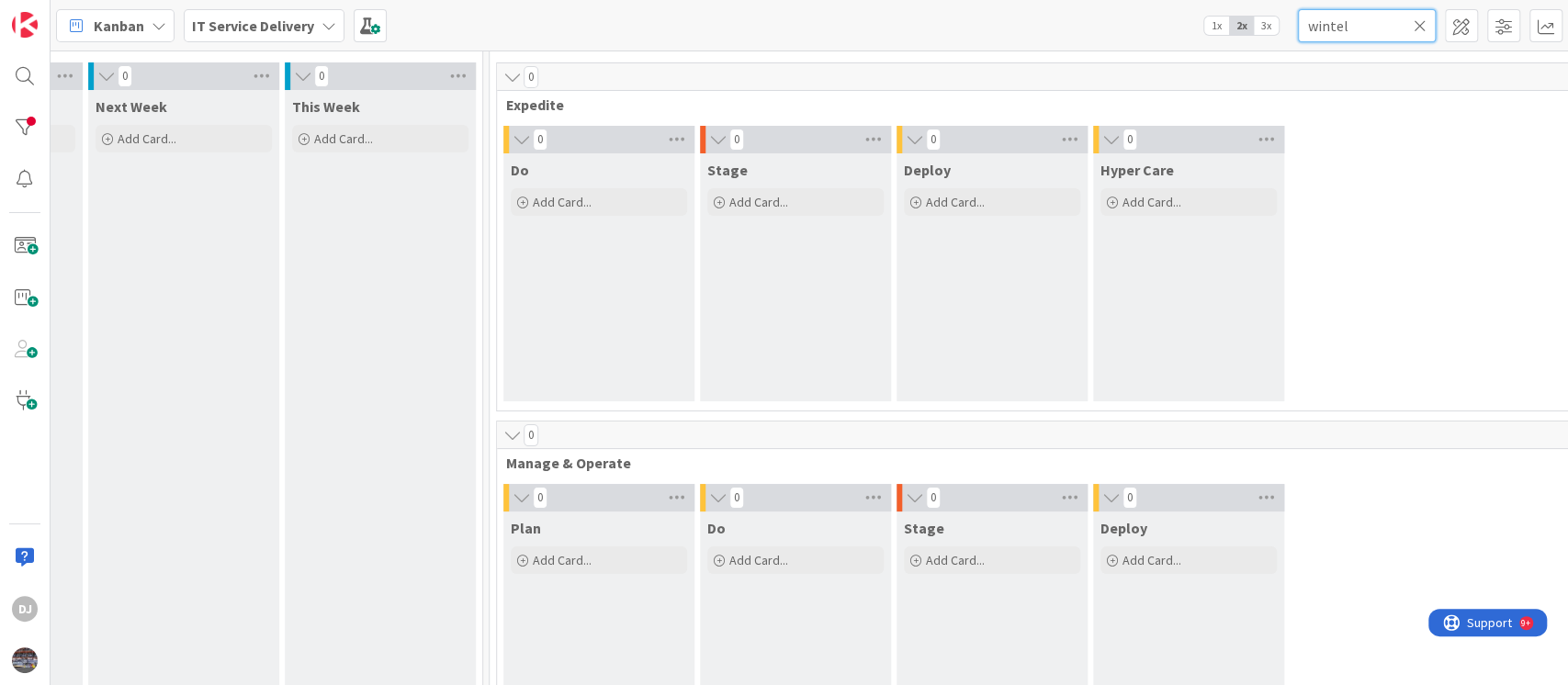
scroll to position [0, 566]
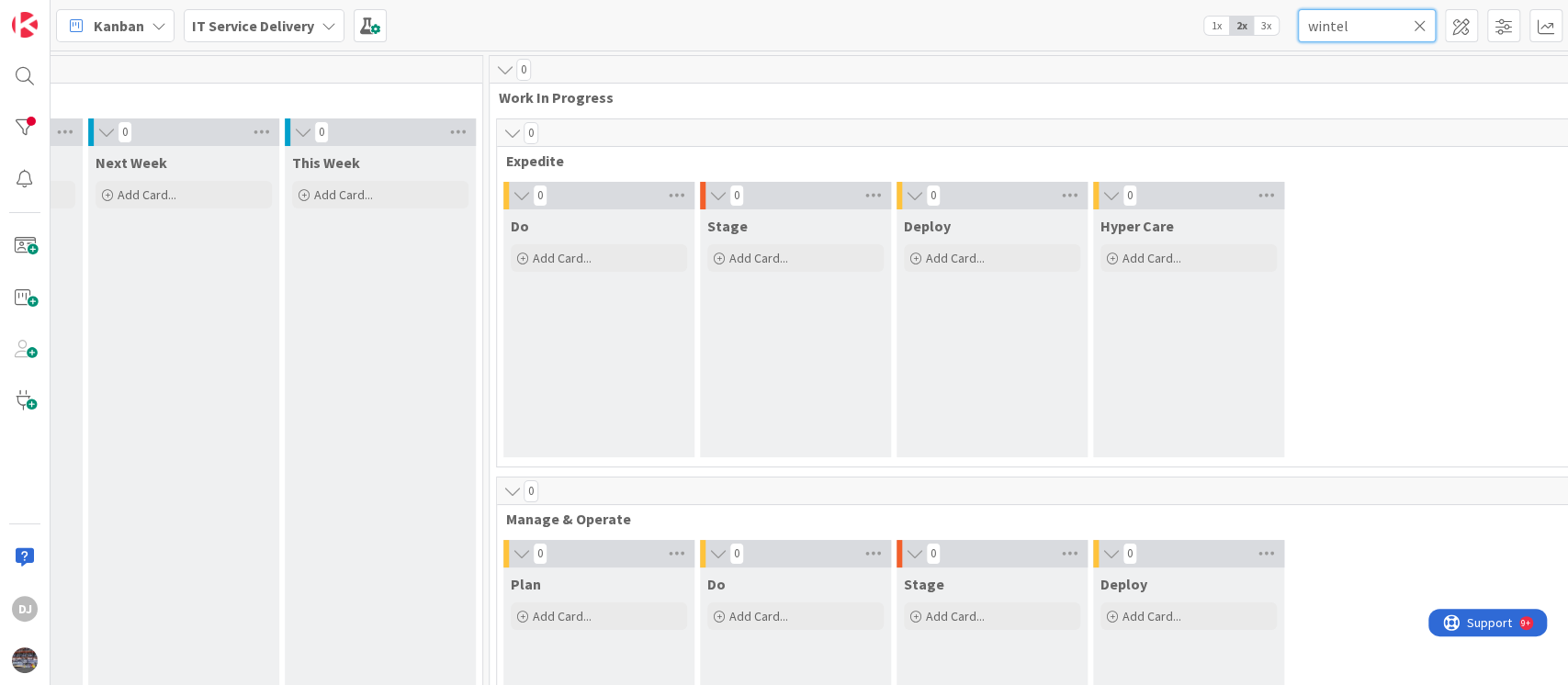
drag, startPoint x: 1364, startPoint y: 17, endPoint x: 1268, endPoint y: 29, distance: 96.7
click at [1268, 29] on div "Kanban IT Service Delivery 1x 2x 3x wintel" at bounding box center [809, 25] width 1518 height 50
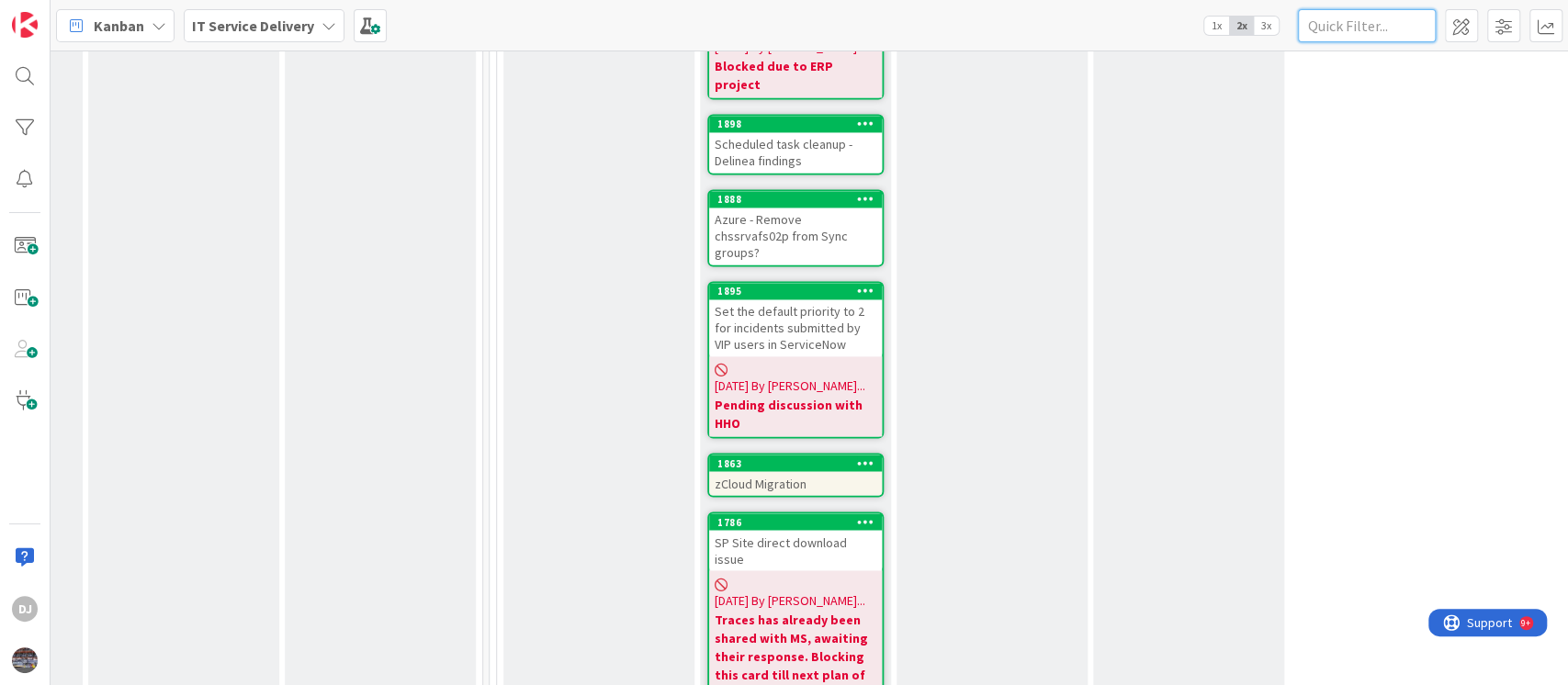
scroll to position [1836, 566]
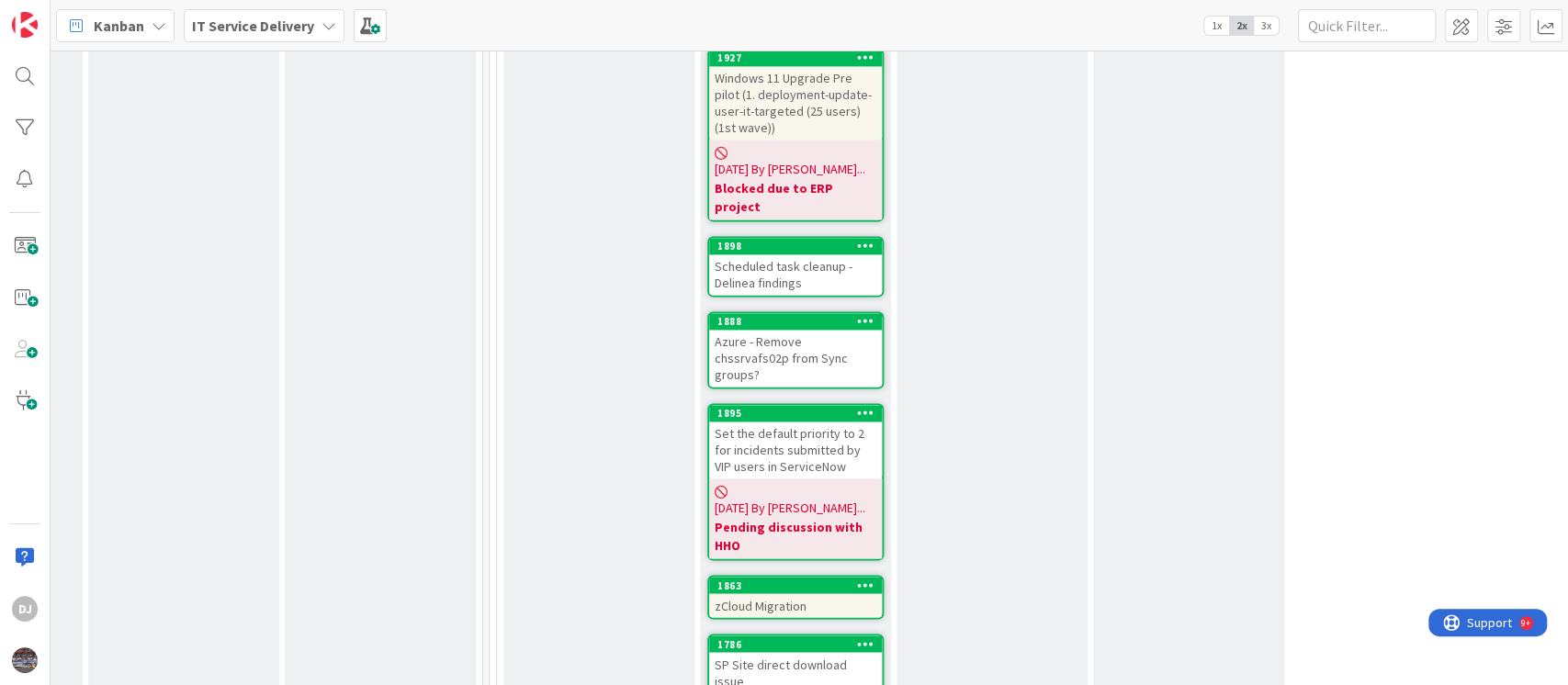
click at [828, 255] on div "Scheduled task cleanup - Delinea findings" at bounding box center [795, 275] width 173 height 41
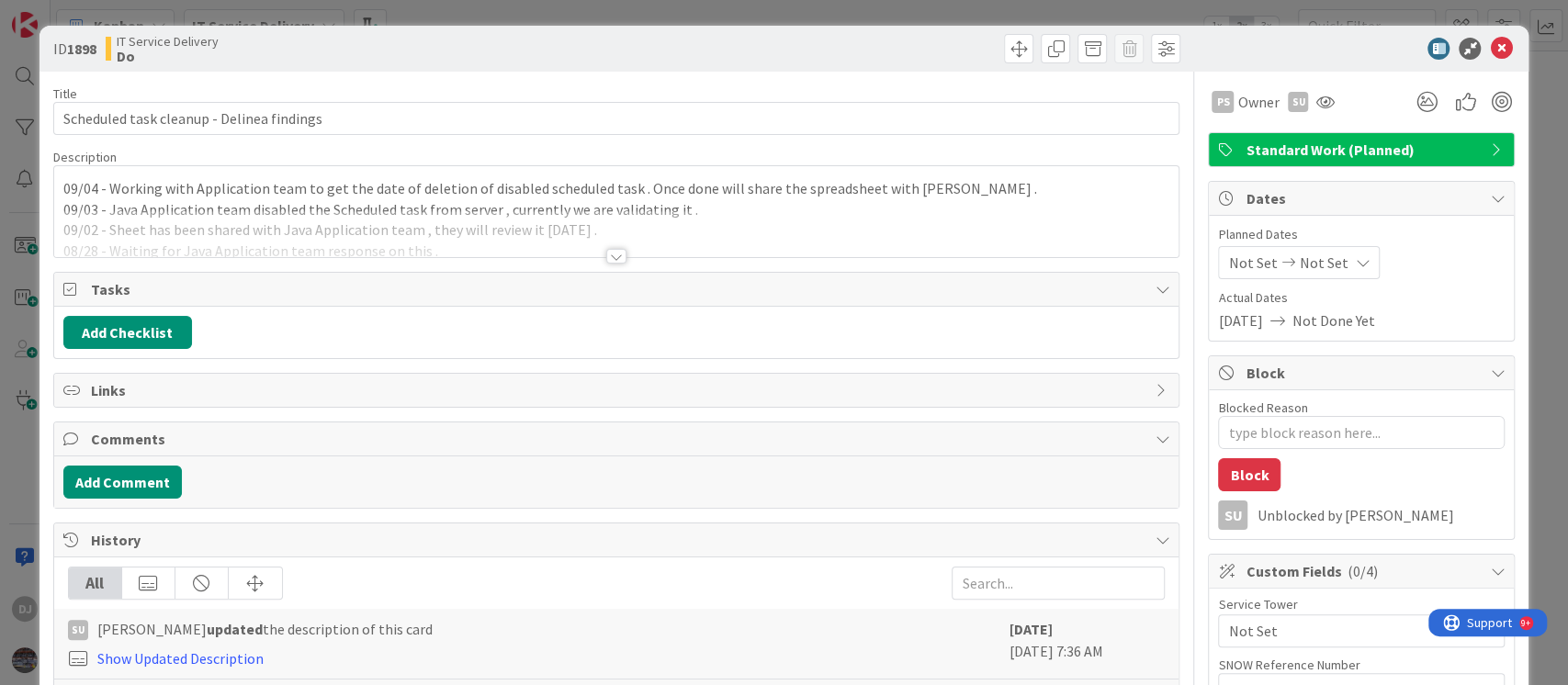
click at [874, 248] on div at bounding box center [617, 233] width 1125 height 47
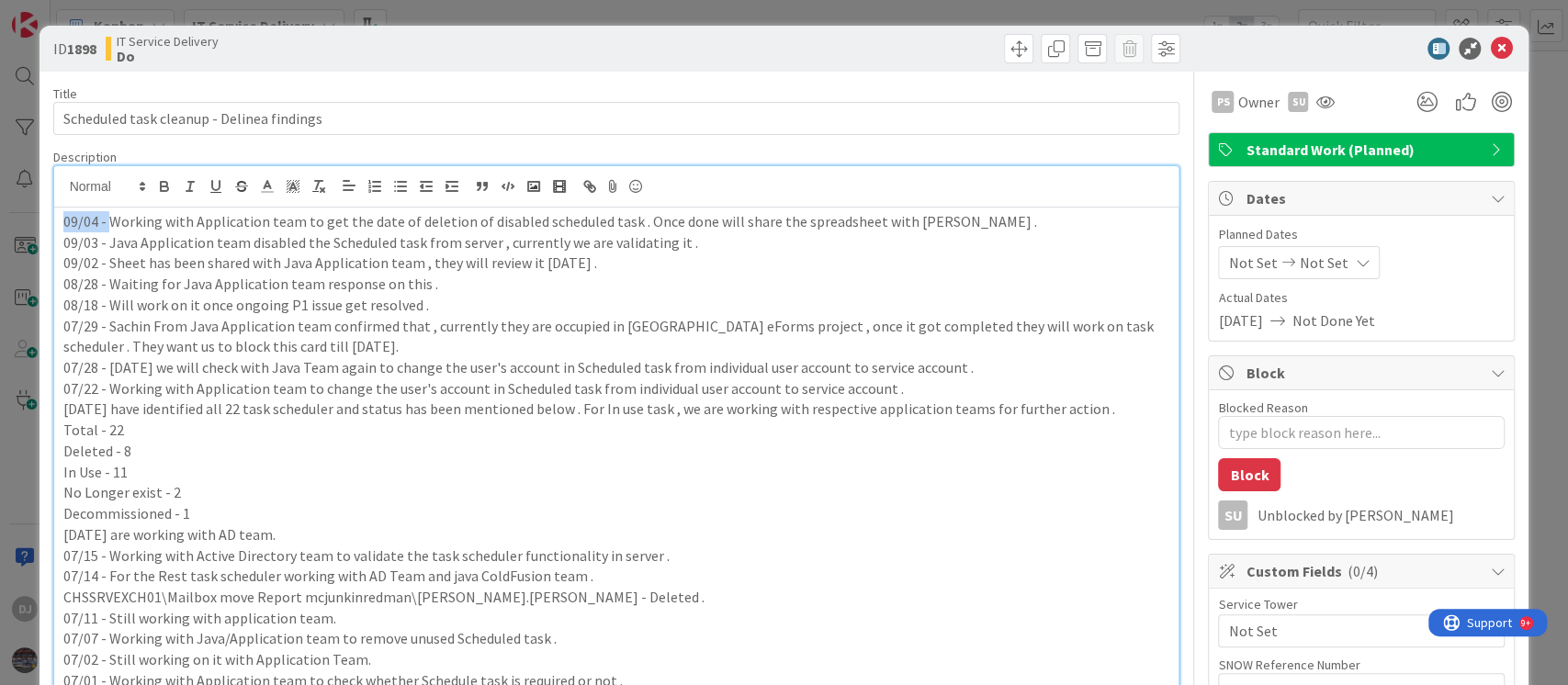
drag, startPoint x: 109, startPoint y: 219, endPoint x: 10, endPoint y: 218, distance: 99.0
click at [10, 218] on div "ID 1898 IT Service Delivery Do Title 41 / 128 Scheduled task cleanup - Delinea …" at bounding box center [784, 342] width 1568 height 685
copy p "09/04 -"
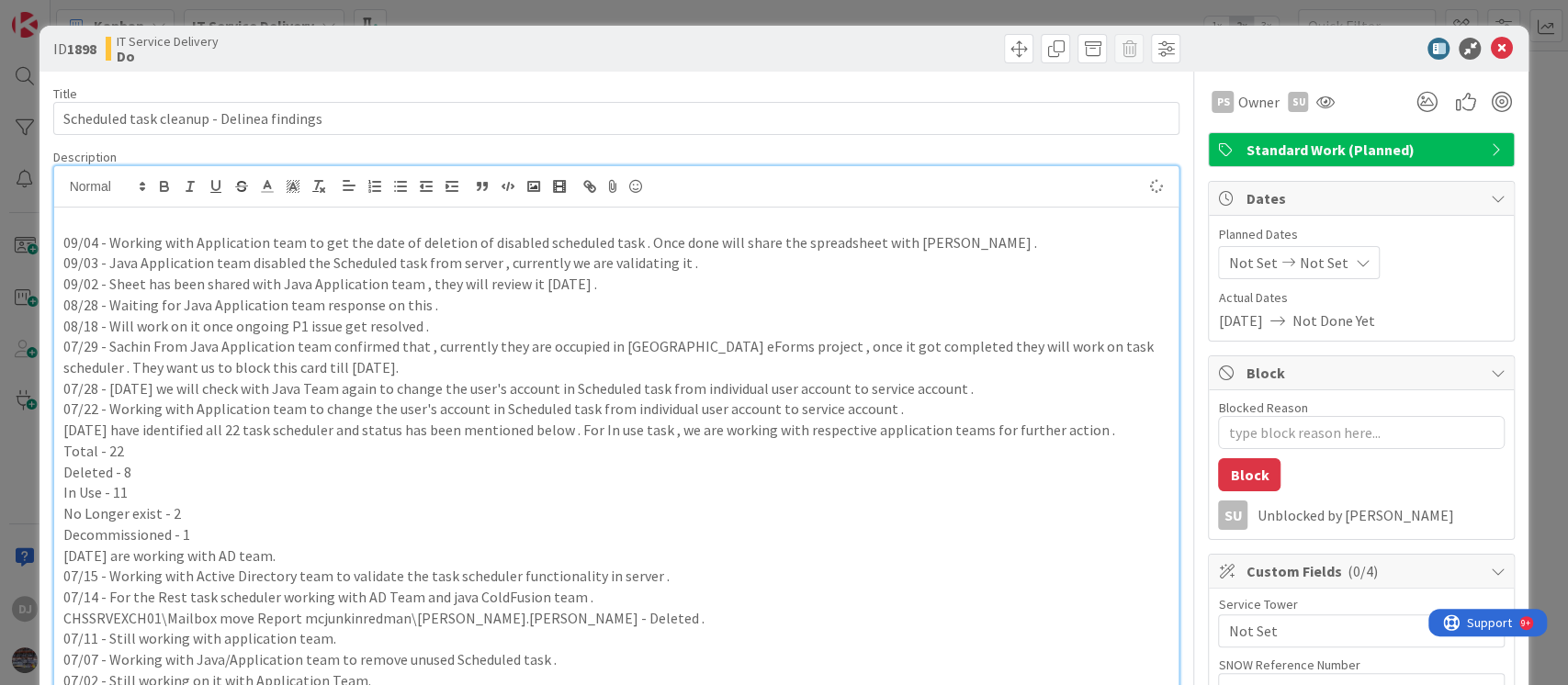
paste div
click at [96, 220] on p "09/04 -" at bounding box center [617, 221] width 1107 height 21
type textarea "x"
click at [142, 221] on p "09/05 -" at bounding box center [617, 221] width 1107 height 21
click at [261, 223] on p "[DATE] have shared the spreedsheet" at bounding box center [617, 221] width 1107 height 21
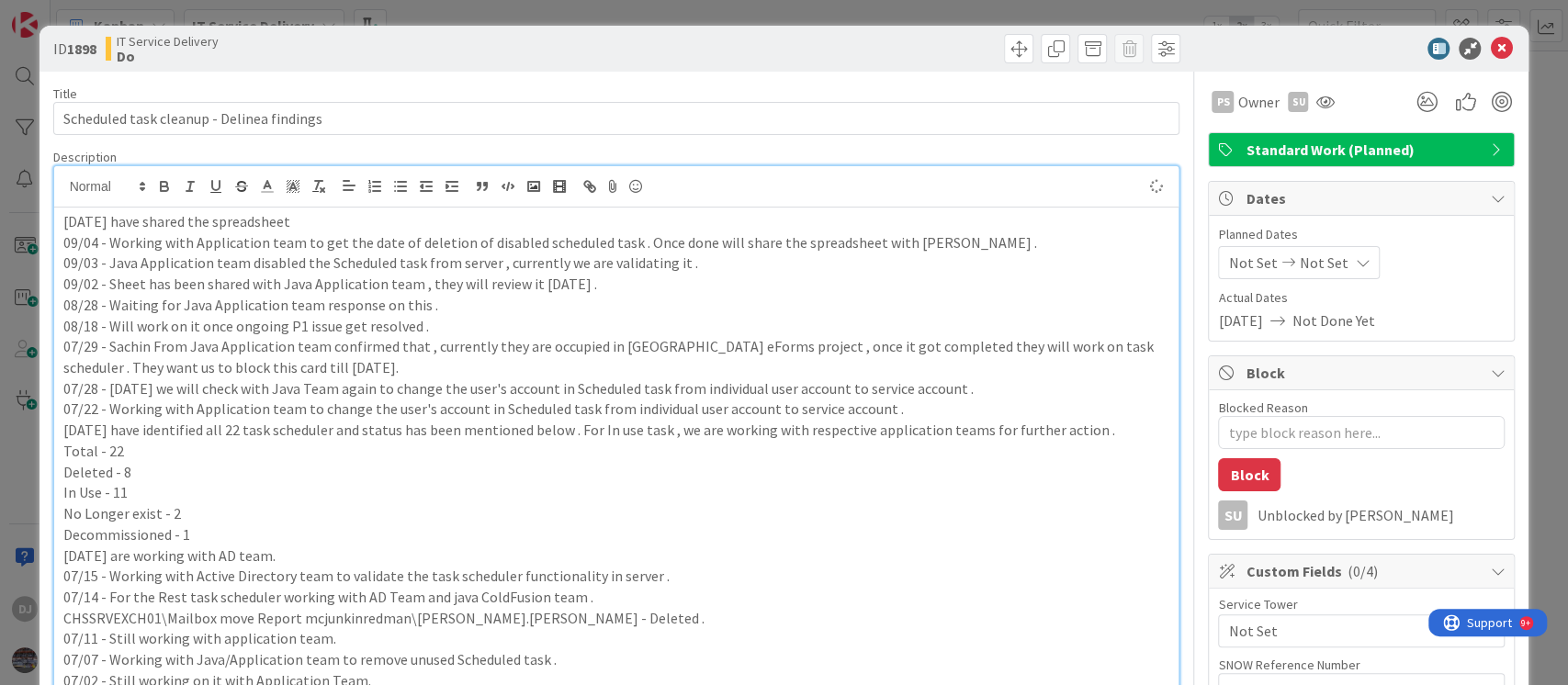
click at [375, 216] on p "[DATE] have shared the spreadsheet" at bounding box center [617, 221] width 1107 height 21
click at [605, 340] on p "07/29 - Sachin From Java Application team confirmed that , currently they are o…" at bounding box center [617, 357] width 1107 height 42
click at [578, 223] on p "[DATE] have shared the spreadsheet with [PERSON_NAME], he is reviewing the data." at bounding box center [617, 221] width 1107 height 21
click at [807, 4] on div "ID 1898 IT Service Delivery Do Title 41 / 128 Scheduled task cleanup - Delinea …" at bounding box center [784, 342] width 1568 height 685
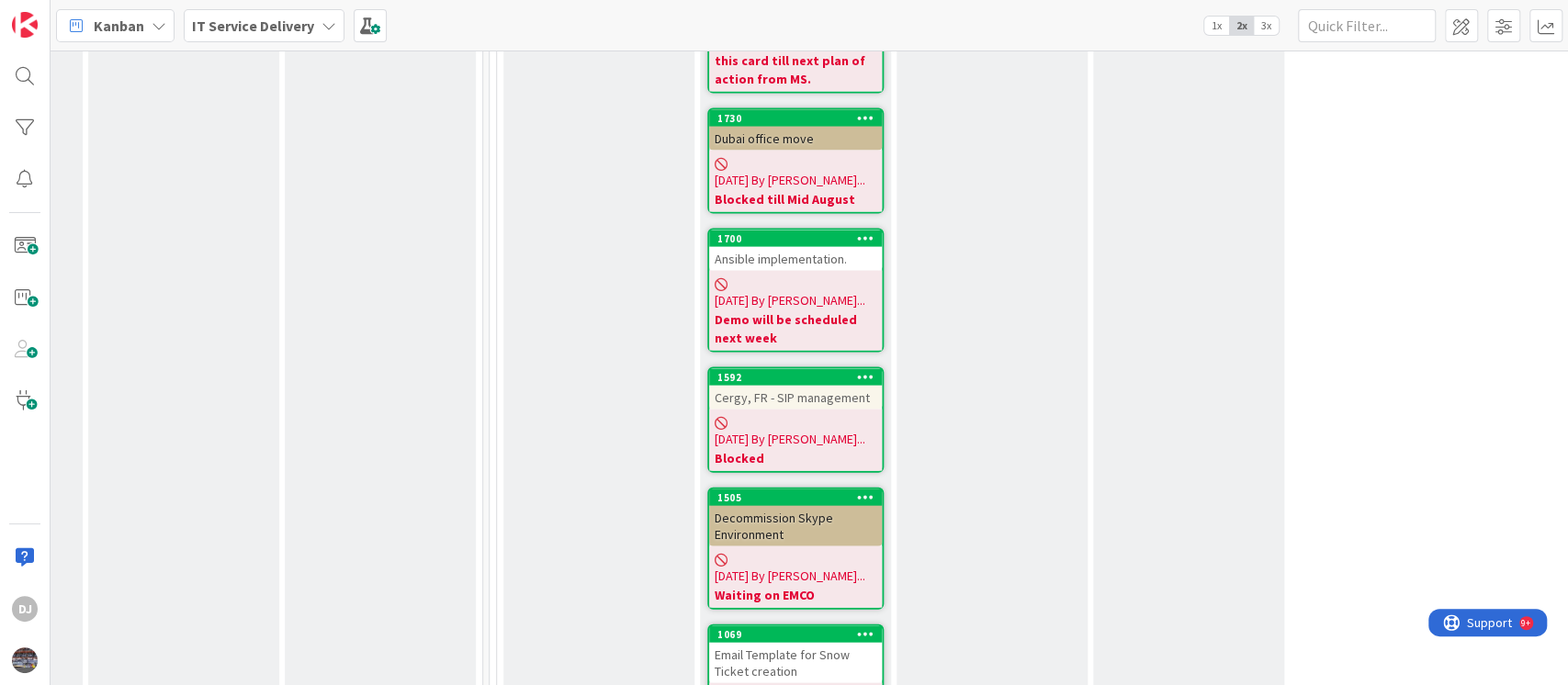
scroll to position [2693, 566]
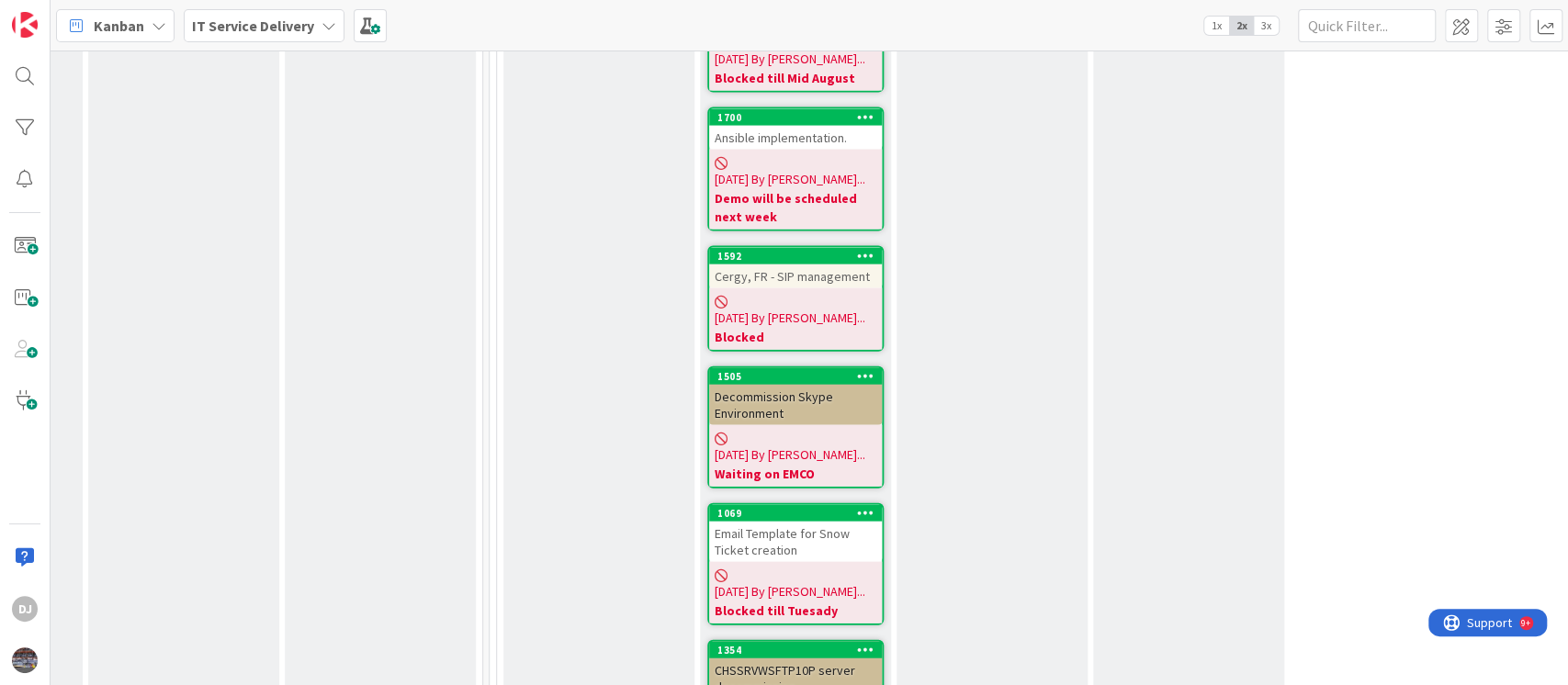
click at [847, 658] on div "CHSSRVWSFTP10P server decommission" at bounding box center [795, 678] width 173 height 41
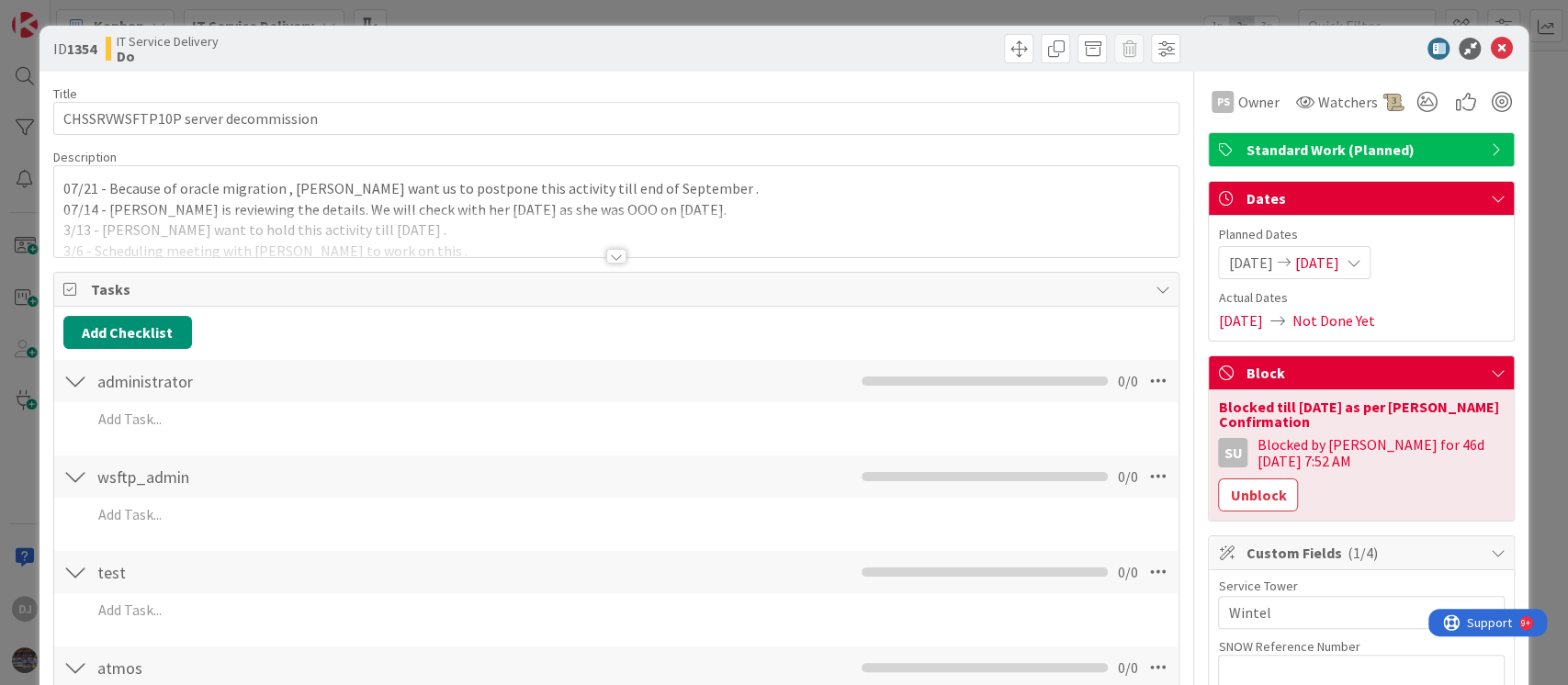
click at [971, 2] on div "ID 1354 IT Service Delivery Do Title 35 / 128 CHSSRVWSFTP10P server decommissio…" at bounding box center [784, 342] width 1568 height 685
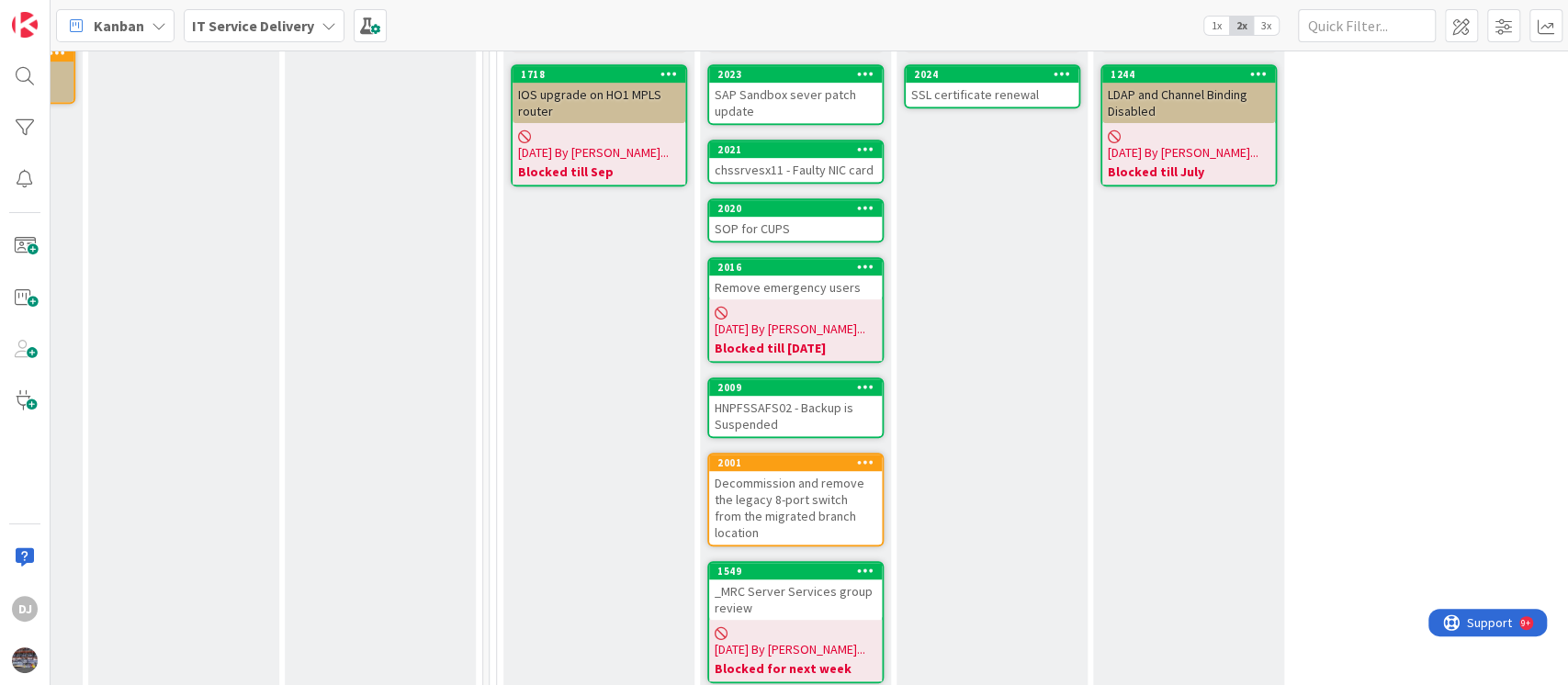
scroll to position [489, 566]
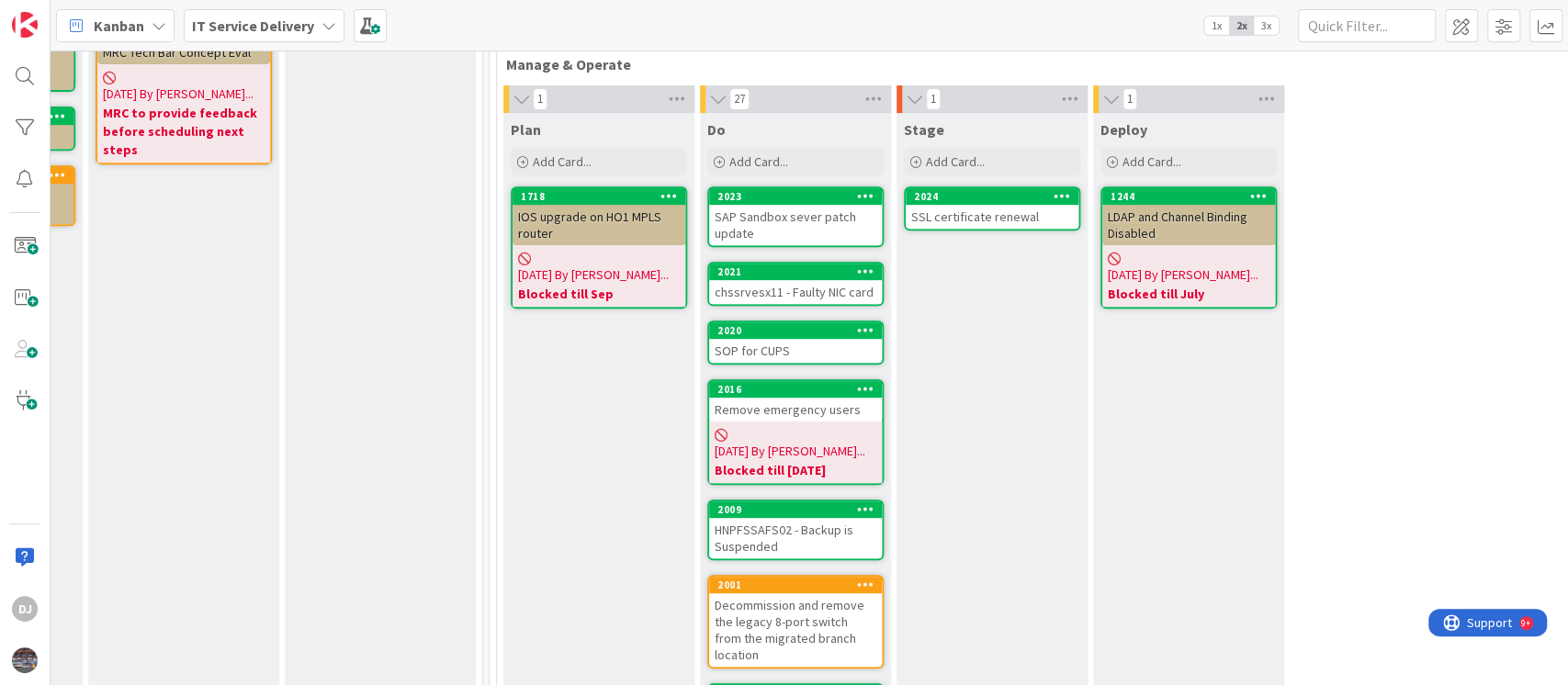
click at [968, 211] on div "SSL certificate renewal" at bounding box center [992, 217] width 173 height 24
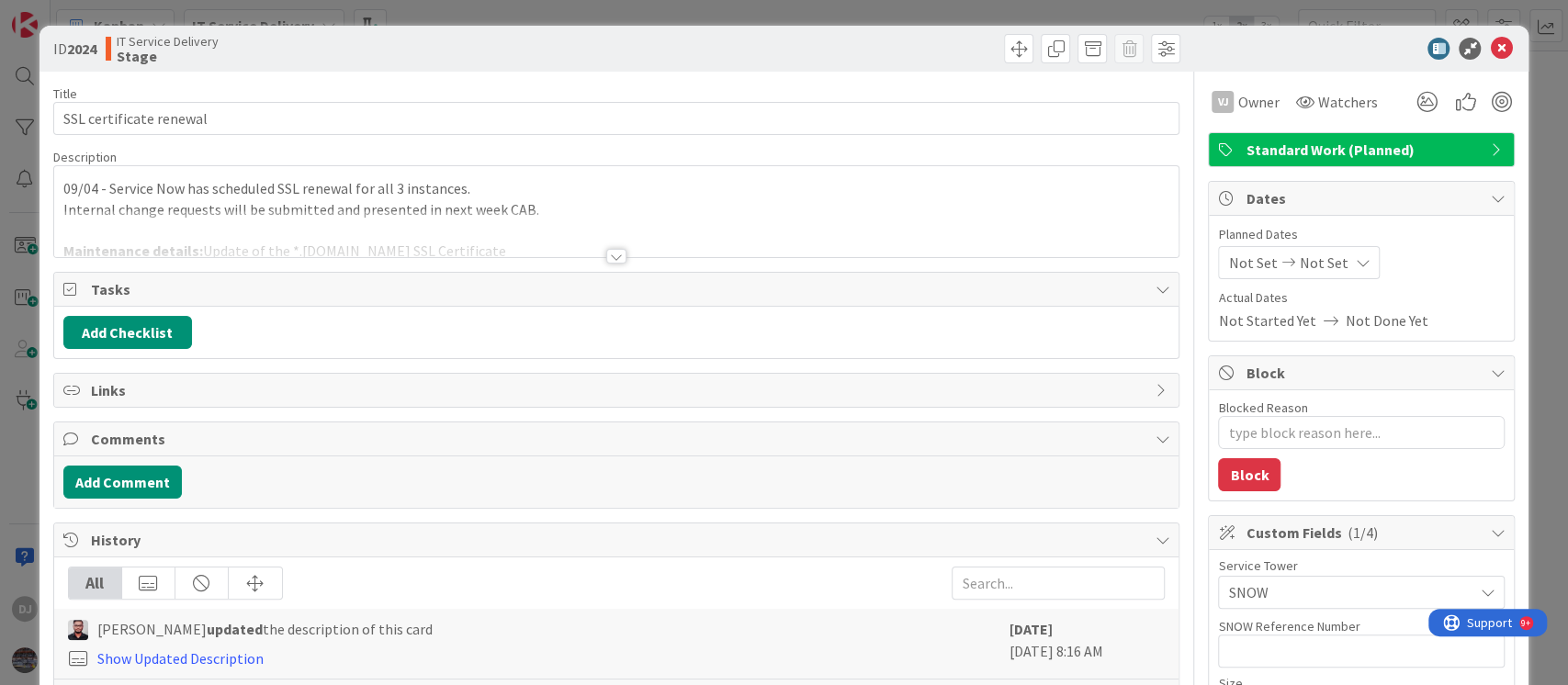
type textarea "x"
click at [577, 2] on div "ID 2024 IT Service Delivery Stage Title 24 / 128 SSL certificate renewal Descri…" at bounding box center [784, 342] width 1568 height 685
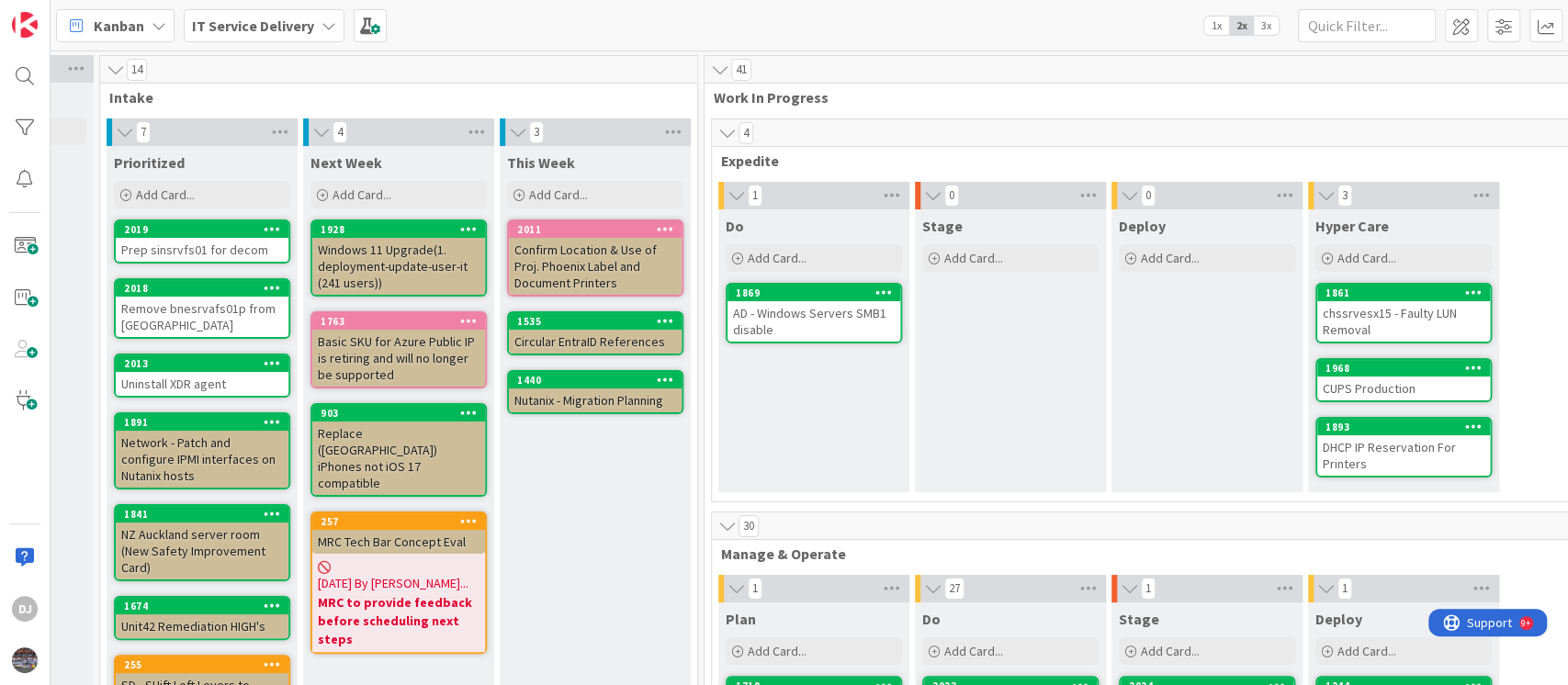
scroll to position [0, 336]
